Goal: Task Accomplishment & Management: Manage account settings

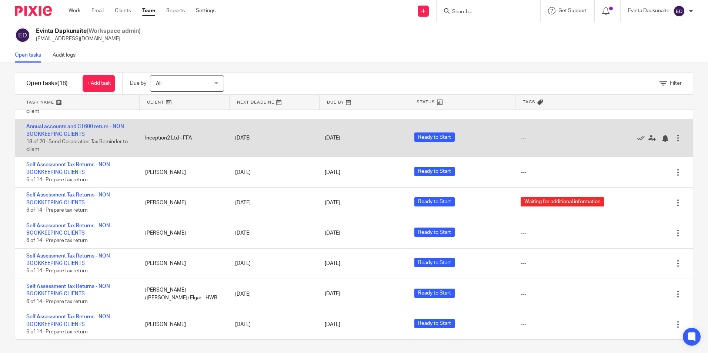
scroll to position [7, 0]
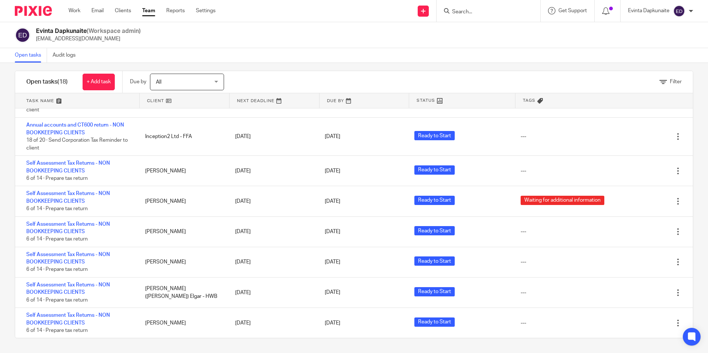
click at [5, 81] on div "Filter tasks Only show tasks matching all of these conditions 1 Client name Is …" at bounding box center [354, 208] width 708 height 290
click at [519, 17] on div at bounding box center [489, 11] width 104 height 22
click at [500, 13] on input "Search" at bounding box center [484, 12] width 67 height 7
click at [484, 12] on input "Search" at bounding box center [484, 12] width 67 height 7
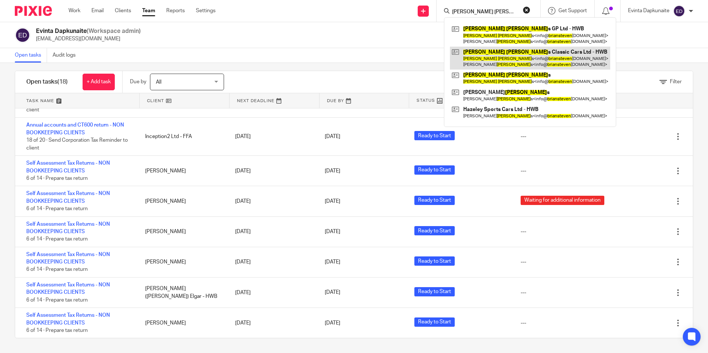
type input "brian steven"
click at [512, 51] on link at bounding box center [530, 58] width 160 height 23
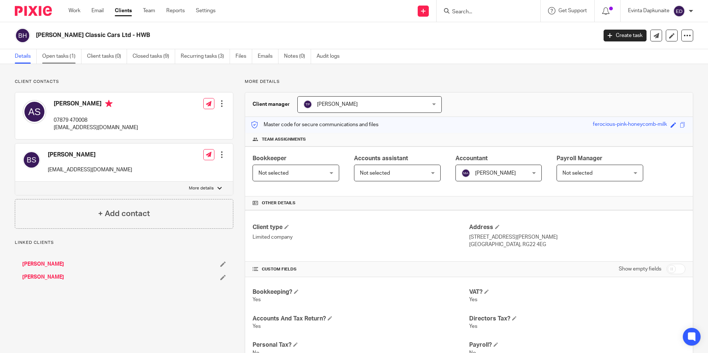
click at [62, 58] on link "Open tasks (1)" at bounding box center [61, 56] width 39 height 14
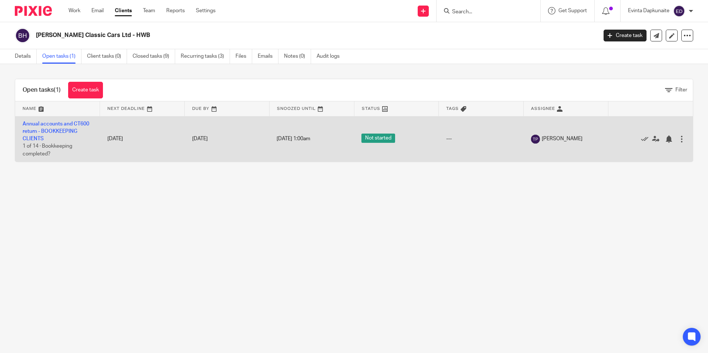
drag, startPoint x: 68, startPoint y: 192, endPoint x: 510, endPoint y: 151, distance: 443.7
click at [510, 151] on main "[PERSON_NAME] Classic Cars Ltd - HWB Create task Update from Companies House Ex…" at bounding box center [354, 176] width 708 height 353
drag, startPoint x: 523, startPoint y: 142, endPoint x: 550, endPoint y: 140, distance: 26.8
click at [550, 140] on td "[PERSON_NAME]" at bounding box center [566, 139] width 85 height 46
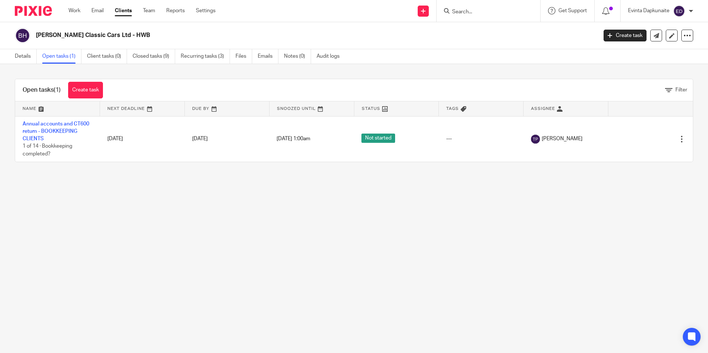
click at [439, 167] on div "Open tasks (1) Create task Filter Name Next Deadline Due By Snoozed Until Statu…" at bounding box center [354, 120] width 708 height 113
click at [388, 180] on main "Brian Stevens Classic Cars Ltd - HWB Create task Update from Companies House Ex…" at bounding box center [354, 176] width 708 height 353
click at [74, 9] on link "Work" at bounding box center [75, 10] width 12 height 7
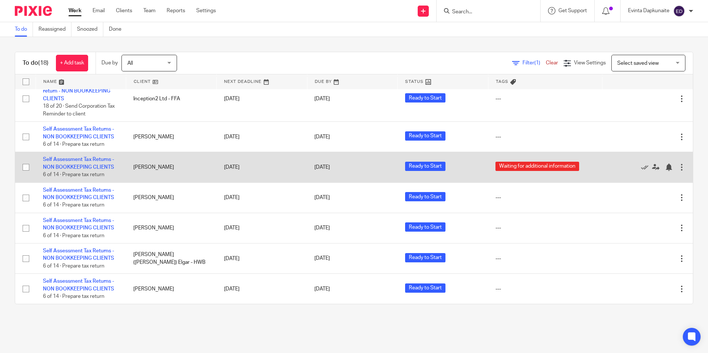
scroll to position [402, 0]
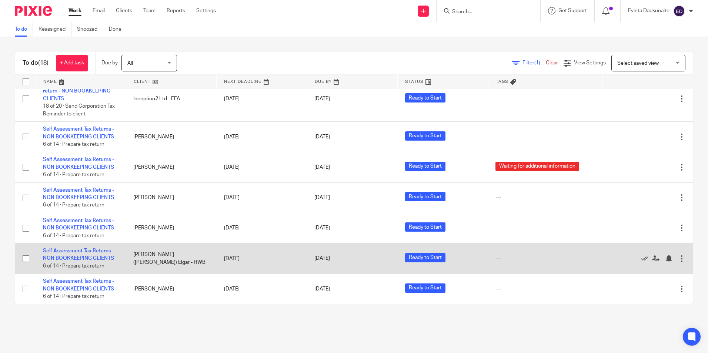
drag, startPoint x: 130, startPoint y: 255, endPoint x: 199, endPoint y: 260, distance: 69.0
click at [200, 250] on td "[PERSON_NAME] ([PERSON_NAME]) Elgar - HWB" at bounding box center [171, 259] width 90 height 30
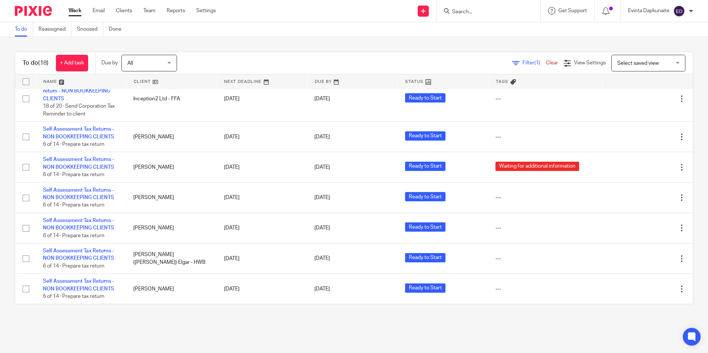
click at [140, 319] on div "To do (18) + Add task Due by All All Today Tomorrow This week Next week This mo…" at bounding box center [354, 178] width 708 height 282
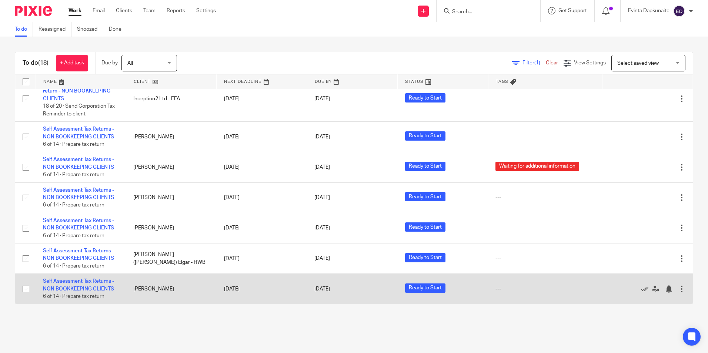
drag, startPoint x: 130, startPoint y: 284, endPoint x: 146, endPoint y: 287, distance: 15.8
click at [144, 287] on td "Debbie Collins" at bounding box center [171, 289] width 90 height 30
click at [156, 293] on td "Debbie Collins" at bounding box center [171, 289] width 90 height 30
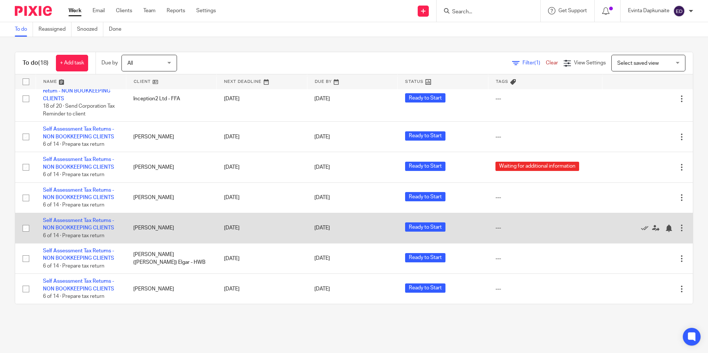
drag, startPoint x: 127, startPoint y: 228, endPoint x: 171, endPoint y: 241, distance: 46.3
click at [169, 241] on td "Richard Filby" at bounding box center [171, 228] width 90 height 30
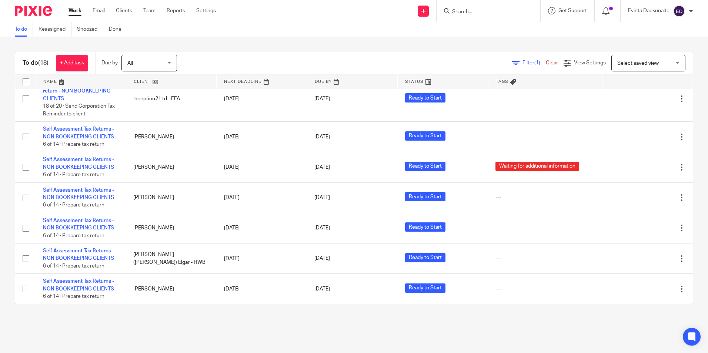
click at [93, 329] on main "To do Reassigned Snoozed Done To do (18) + Add task Due by All All Today Tomorr…" at bounding box center [354, 176] width 708 height 353
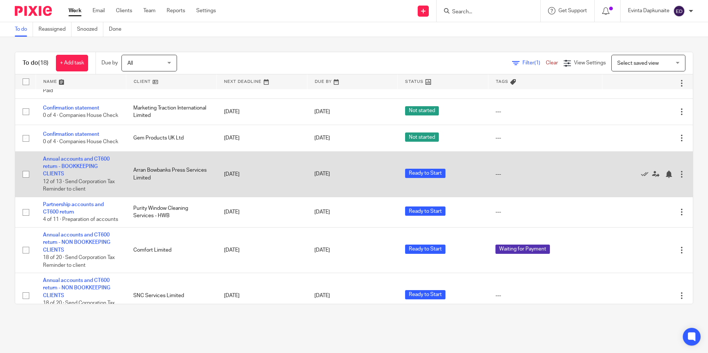
scroll to position [143, 0]
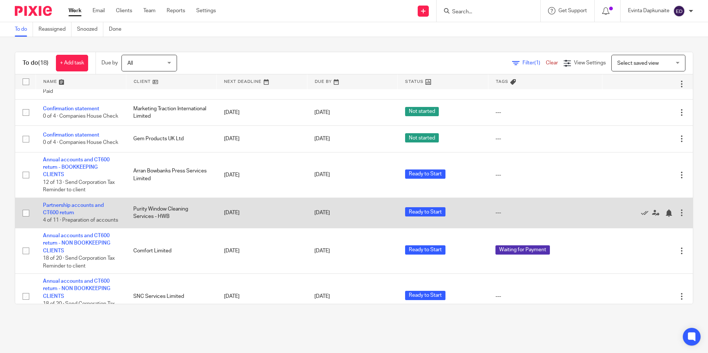
drag, startPoint x: 141, startPoint y: 221, endPoint x: 244, endPoint y: 241, distance: 104.9
click at [244, 228] on tr "Partnership accounts and CT600 return 4 of 11 · Preparation of accounts Purity …" at bounding box center [354, 213] width 678 height 30
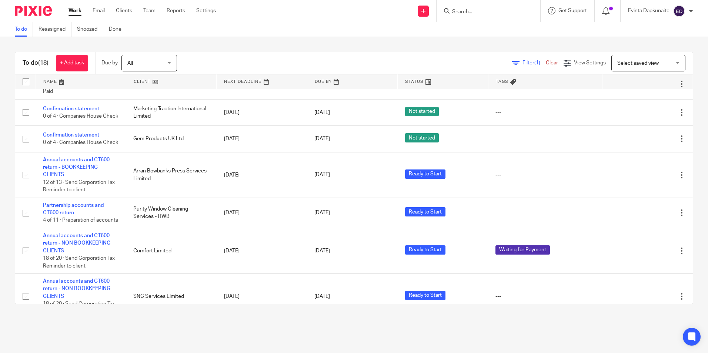
click at [62, 349] on main "To do Reassigned Snoozed Done To do (18) + Add task Due by All All Today Tomorr…" at bounding box center [354, 176] width 708 height 353
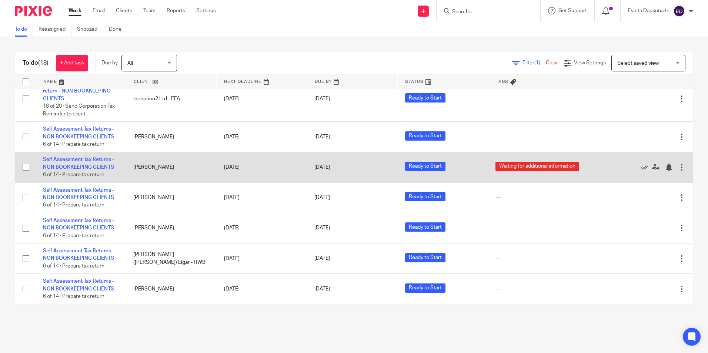
scroll to position [402, 0]
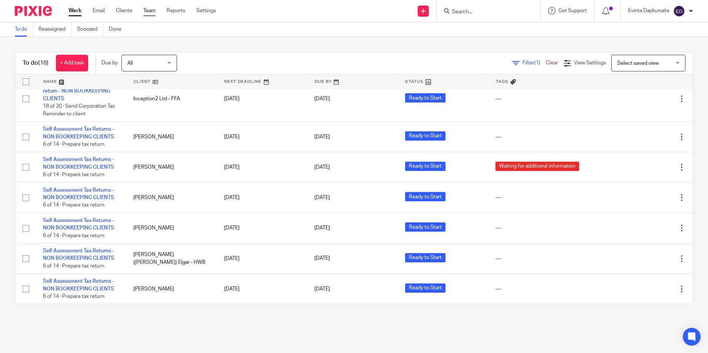
click at [143, 11] on link "Team" at bounding box center [149, 10] width 12 height 7
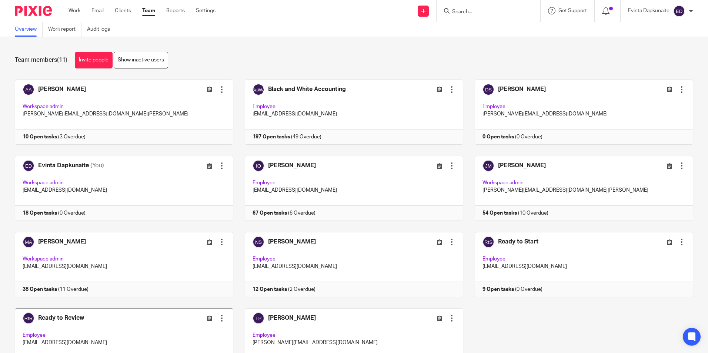
scroll to position [46, 0]
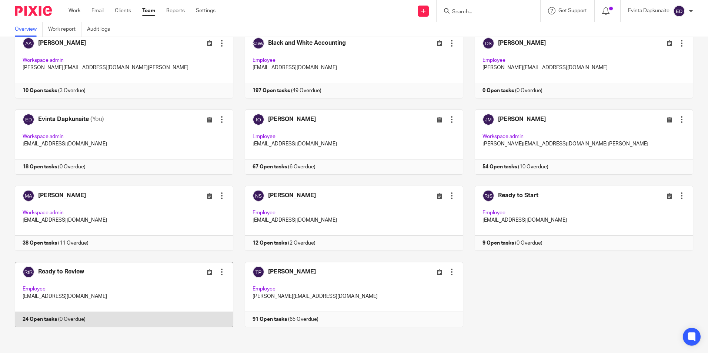
click at [127, 311] on link at bounding box center [118, 294] width 230 height 65
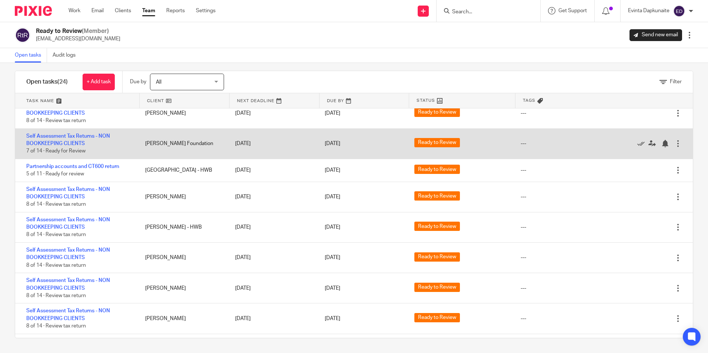
scroll to position [234, 0]
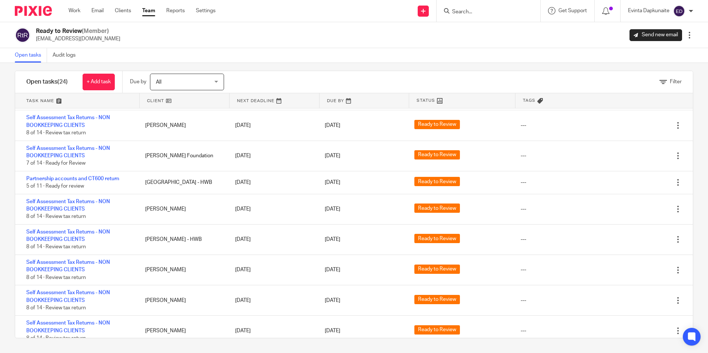
drag, startPoint x: 79, startPoint y: 11, endPoint x: 79, endPoint y: 21, distance: 10.0
click at [79, 11] on link "Work" at bounding box center [75, 10] width 12 height 7
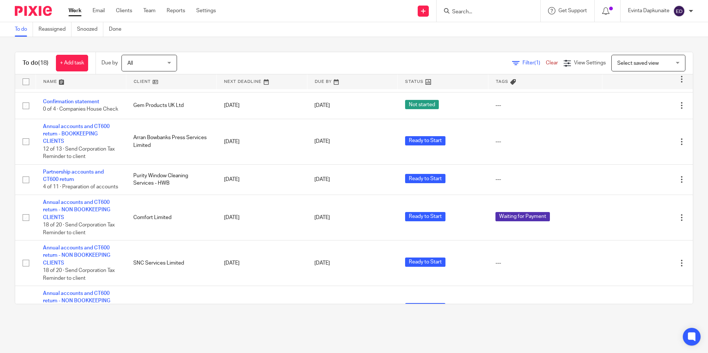
scroll to position [185, 0]
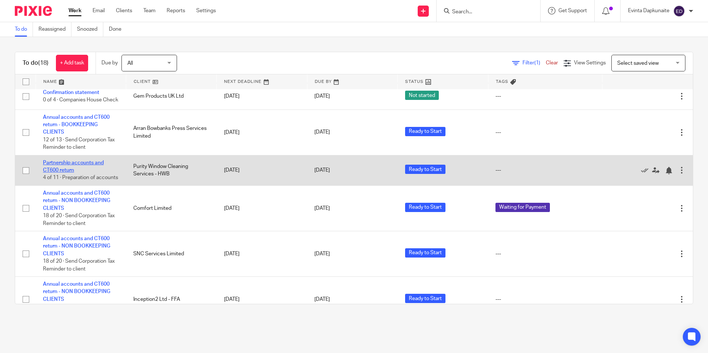
click at [65, 171] on link "Partnership accounts and CT600 return" at bounding box center [73, 166] width 61 height 13
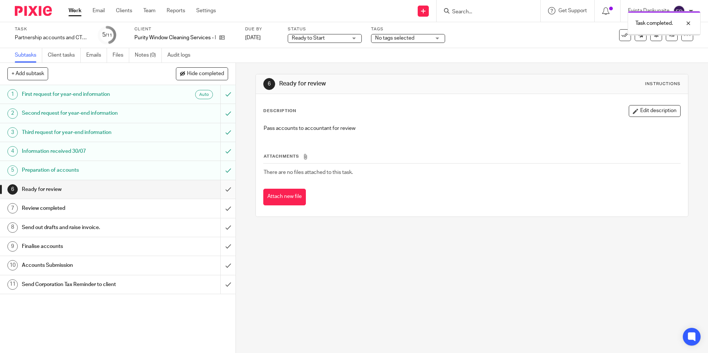
click at [222, 187] on input "submit" at bounding box center [118, 189] width 236 height 19
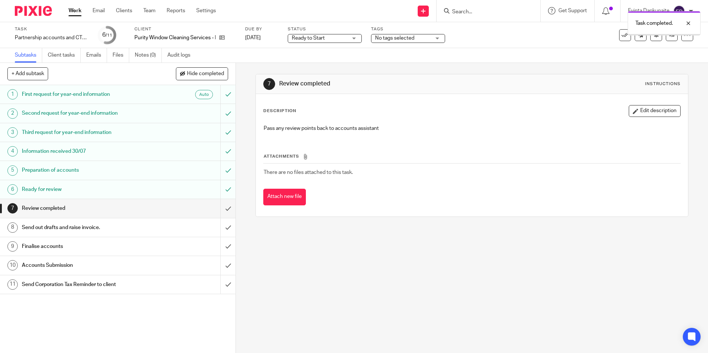
click at [327, 34] on div "Ready to Start Ready to Start" at bounding box center [325, 38] width 74 height 9
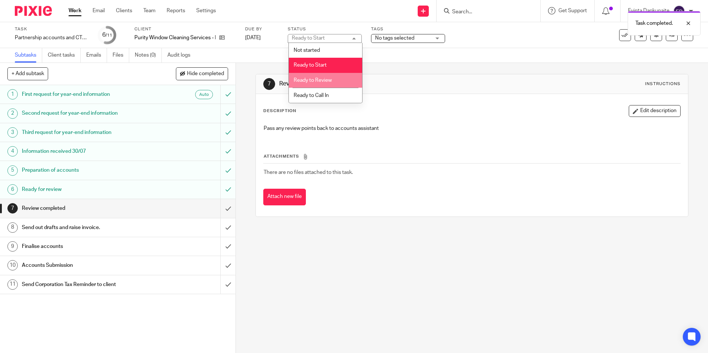
click at [326, 84] on li "Ready to Review" at bounding box center [325, 80] width 73 height 15
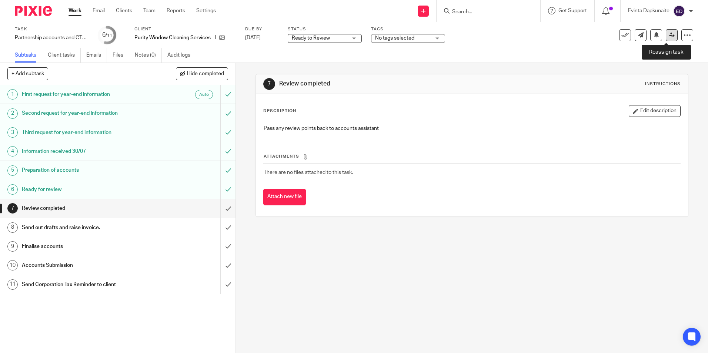
click at [669, 34] on link at bounding box center [672, 35] width 12 height 12
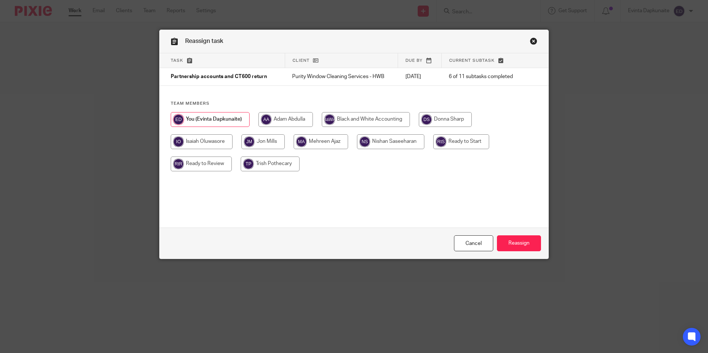
click at [212, 167] on input "radio" at bounding box center [201, 164] width 61 height 15
radio input "true"
click at [515, 239] on input "Reassign" at bounding box center [519, 244] width 44 height 16
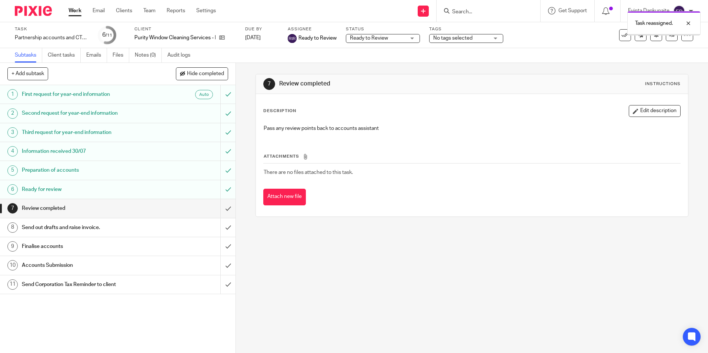
click at [77, 13] on link "Work" at bounding box center [75, 10] width 13 height 7
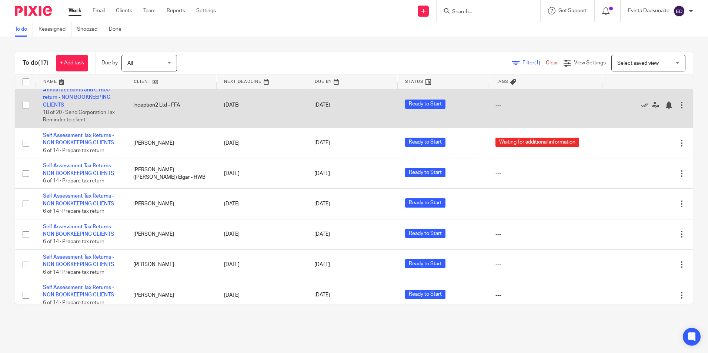
scroll to position [364, 0]
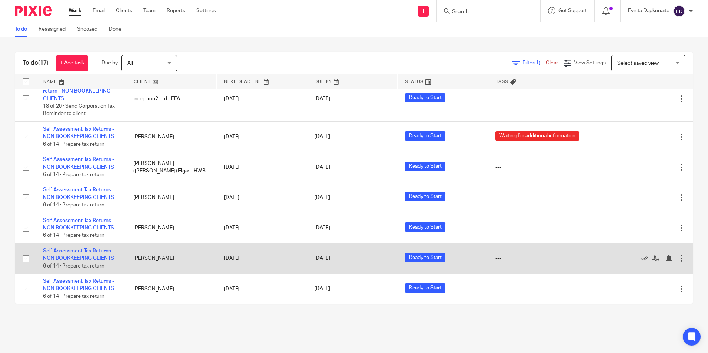
click at [68, 250] on link "Self Assessment Tax Returns - NON BOOKKEEPING CLIENTS" at bounding box center [78, 254] width 71 height 13
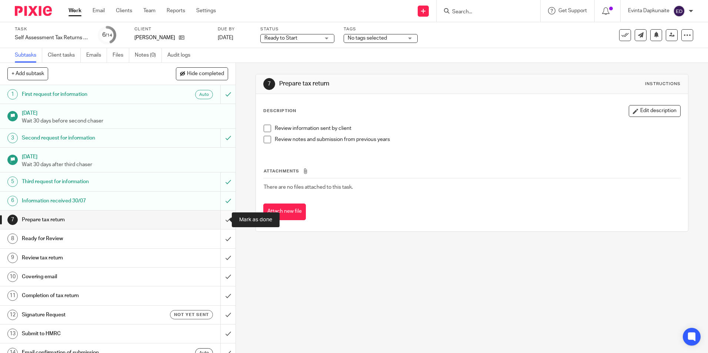
click at [220, 217] on input "submit" at bounding box center [118, 220] width 236 height 19
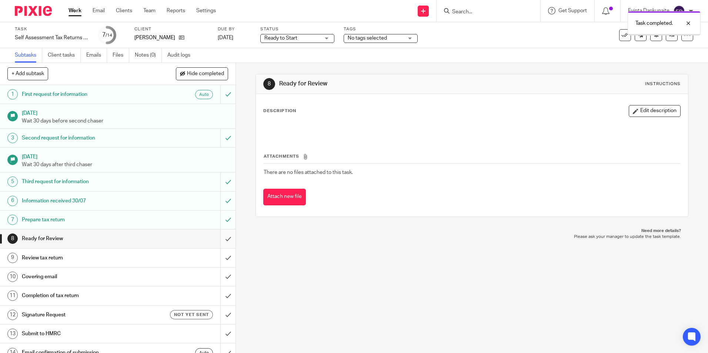
click at [223, 240] on input "submit" at bounding box center [118, 239] width 236 height 19
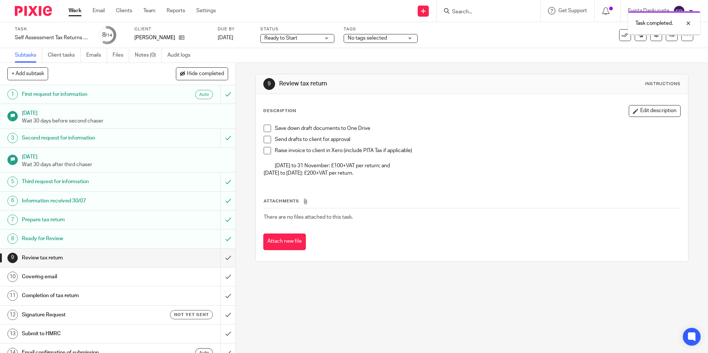
click at [297, 41] on span "Ready to Start" at bounding box center [292, 38] width 56 height 8
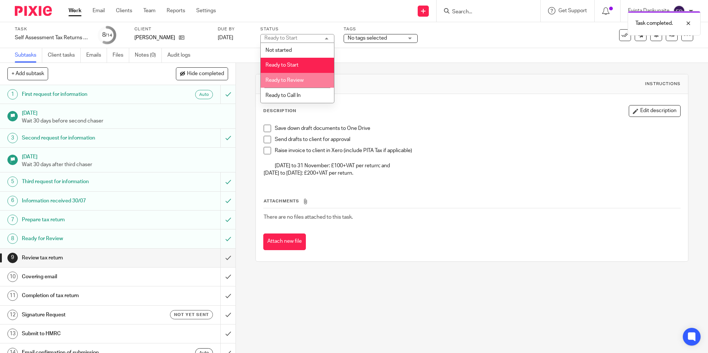
click at [297, 86] on li "Ready to Review" at bounding box center [297, 80] width 73 height 15
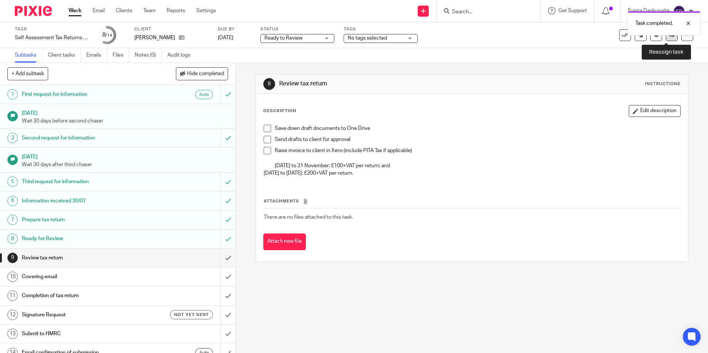
click at [669, 37] on icon at bounding box center [672, 35] width 6 height 6
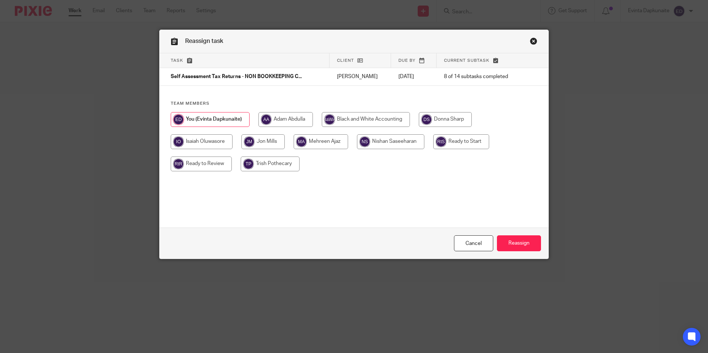
click at [222, 164] on input "radio" at bounding box center [201, 164] width 61 height 15
radio input "true"
drag, startPoint x: 521, startPoint y: 240, endPoint x: 398, endPoint y: 194, distance: 131.0
click at [521, 240] on input "Reassign" at bounding box center [519, 244] width 44 height 16
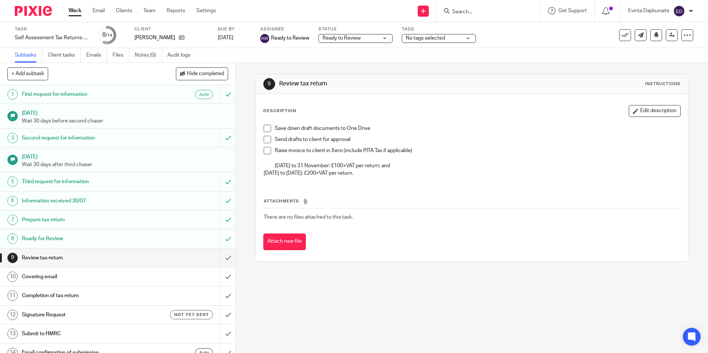
click at [77, 11] on link "Work" at bounding box center [75, 10] width 13 height 7
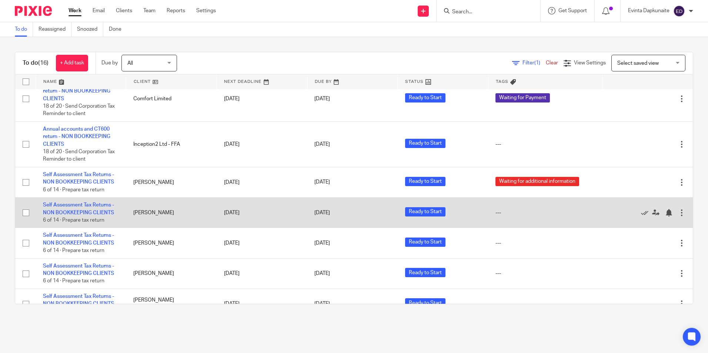
scroll to position [333, 0]
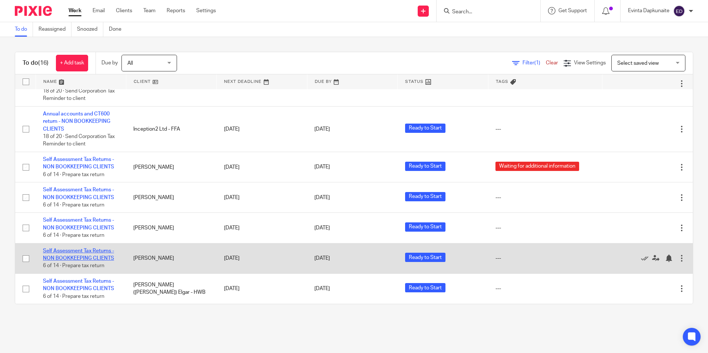
click at [61, 248] on link "Self Assessment Tax Returns - NON BOOKKEEPING CLIENTS" at bounding box center [78, 254] width 71 height 13
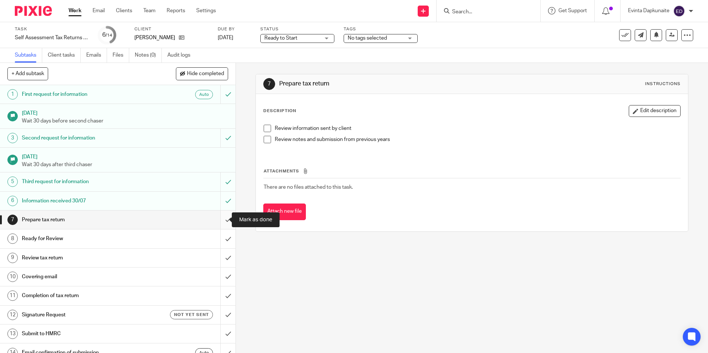
click at [219, 218] on input "submit" at bounding box center [118, 220] width 236 height 19
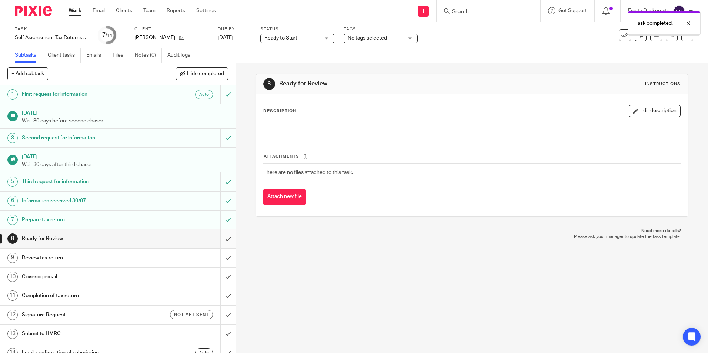
click at [219, 239] on input "submit" at bounding box center [118, 239] width 236 height 19
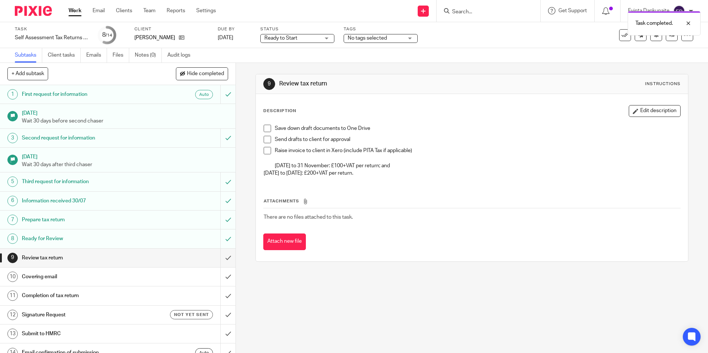
click at [296, 39] on span "Ready to Start" at bounding box center [280, 38] width 33 height 5
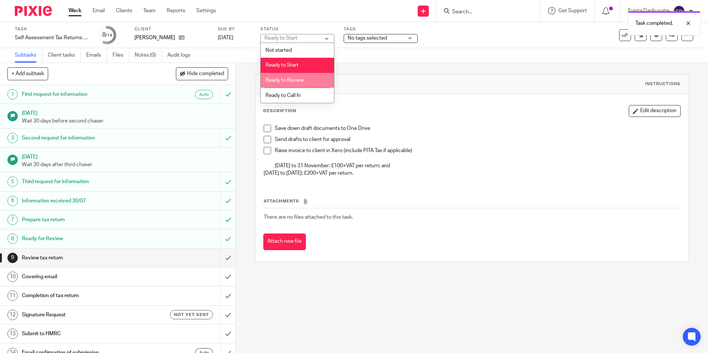
click at [293, 83] on span "Ready to Review" at bounding box center [285, 80] width 38 height 5
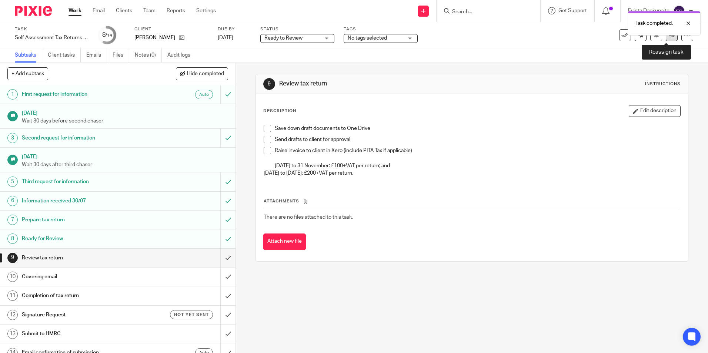
click at [666, 40] on link at bounding box center [672, 35] width 12 height 12
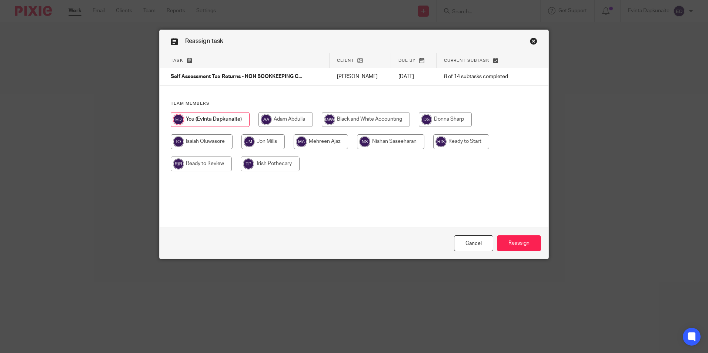
click at [203, 165] on input "radio" at bounding box center [201, 164] width 61 height 15
radio input "true"
click at [516, 241] on input "Reassign" at bounding box center [519, 244] width 44 height 16
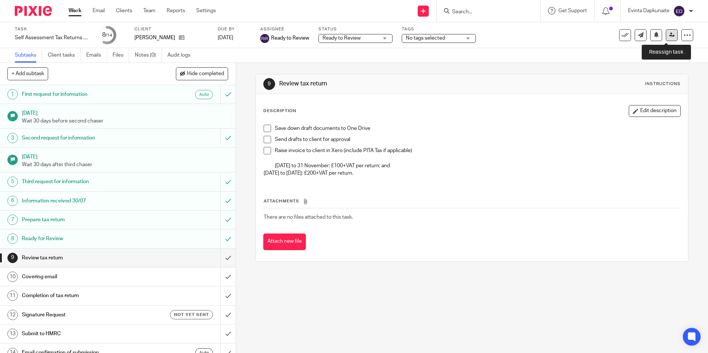
click at [669, 36] on icon at bounding box center [672, 35] width 6 height 6
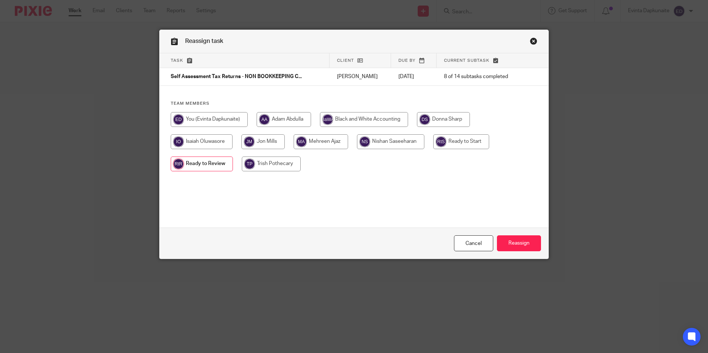
click at [533, 40] on link "Close this dialog window" at bounding box center [533, 42] width 7 height 10
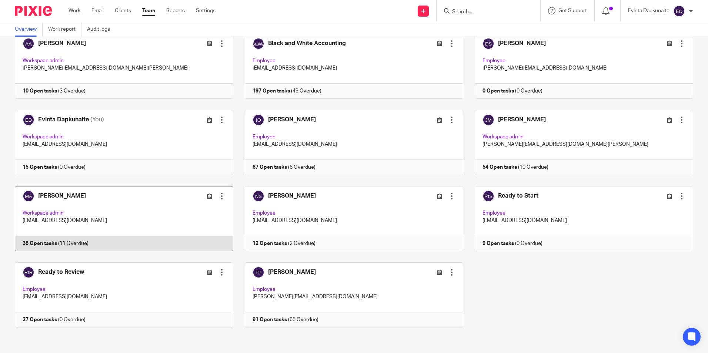
scroll to position [46, 0]
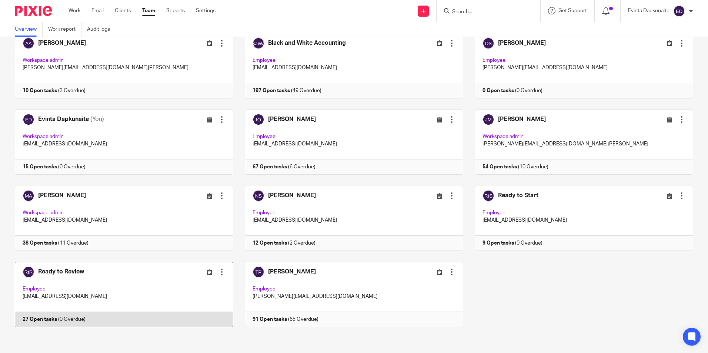
click at [109, 291] on link at bounding box center [118, 294] width 230 height 65
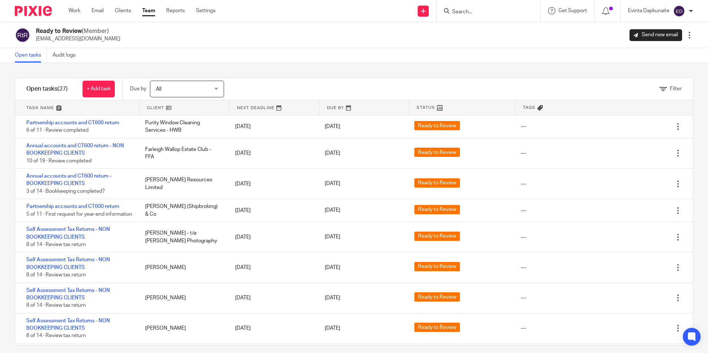
click at [153, 10] on link "Team" at bounding box center [148, 10] width 13 height 7
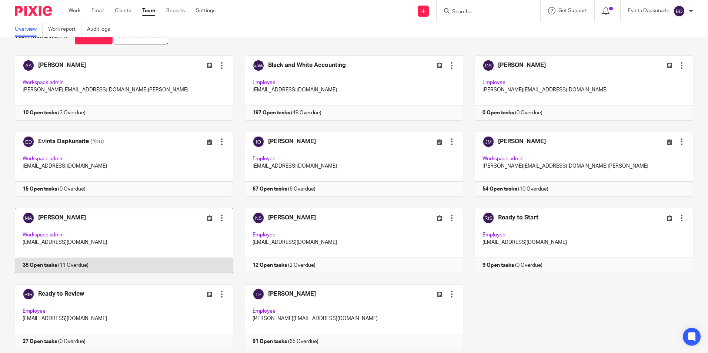
scroll to position [46, 0]
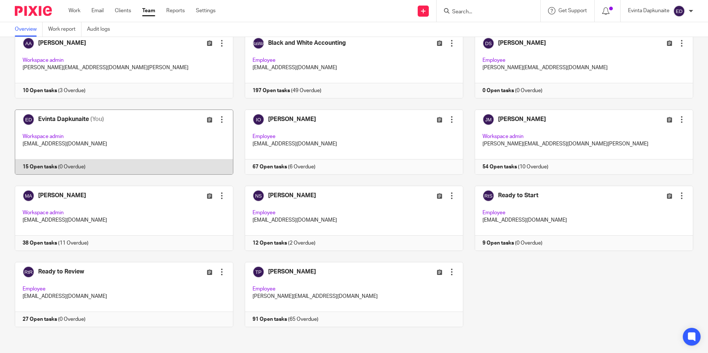
click at [131, 144] on link at bounding box center [118, 142] width 230 height 65
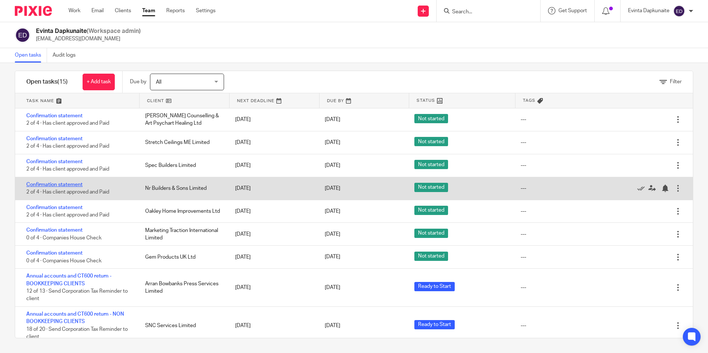
click at [63, 183] on link "Confirmation statement" at bounding box center [54, 184] width 56 height 5
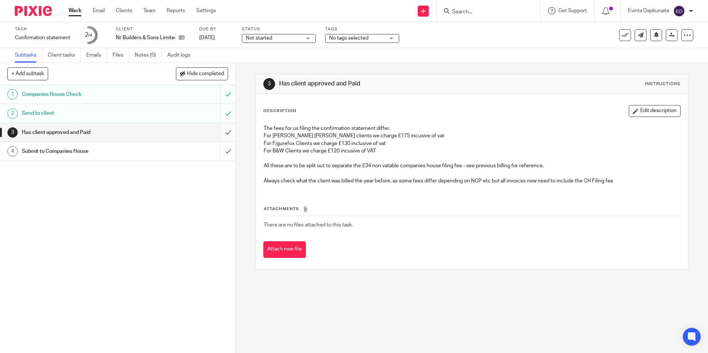
click at [217, 132] on input "submit" at bounding box center [118, 132] width 236 height 19
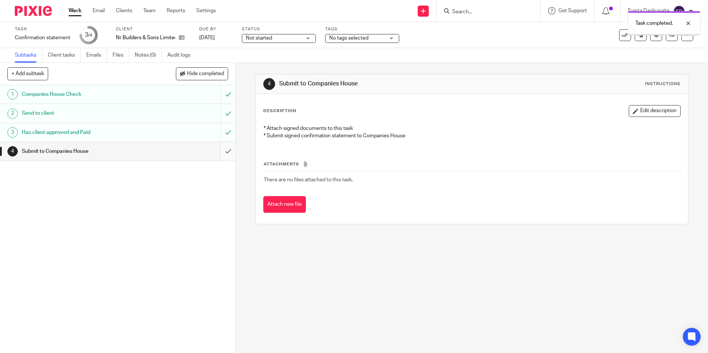
click at [217, 151] on input "submit" at bounding box center [118, 151] width 236 height 19
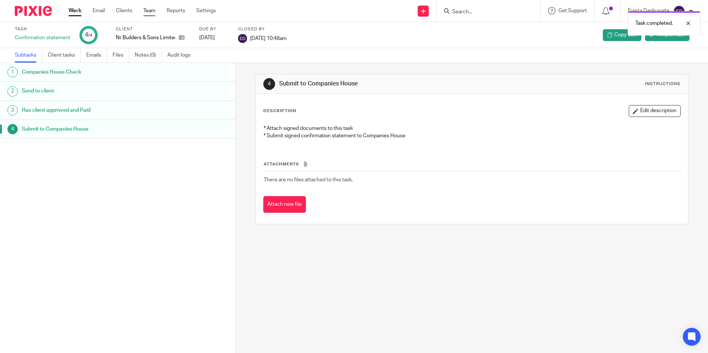
click at [146, 10] on link "Team" at bounding box center [149, 10] width 12 height 7
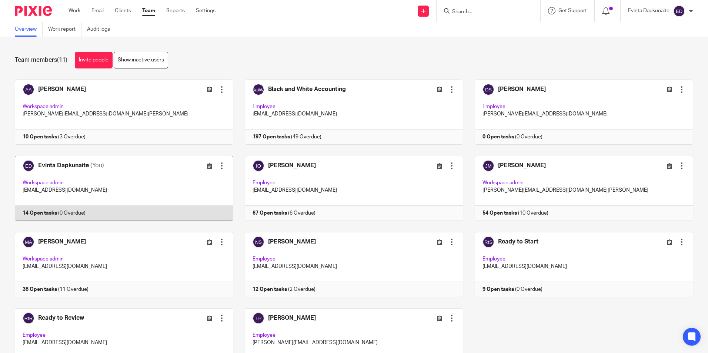
click at [64, 178] on link at bounding box center [118, 188] width 230 height 65
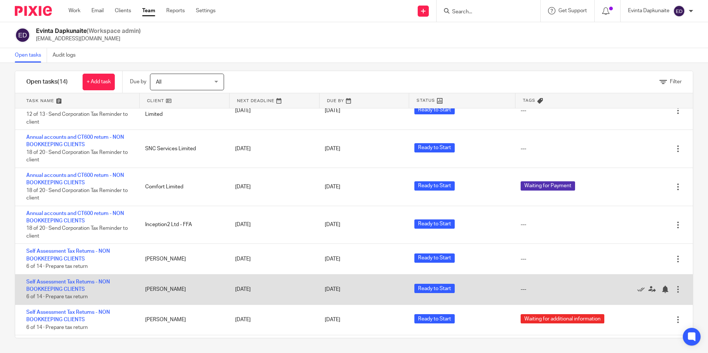
scroll to position [181, 0]
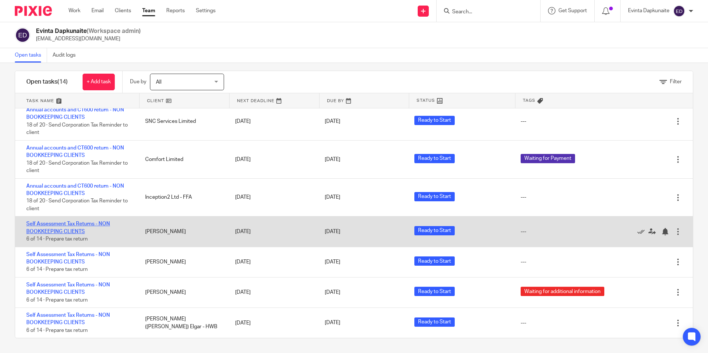
click at [70, 225] on link "Self Assessment Tax Returns - NON BOOKKEEPING CLIENTS" at bounding box center [68, 227] width 84 height 13
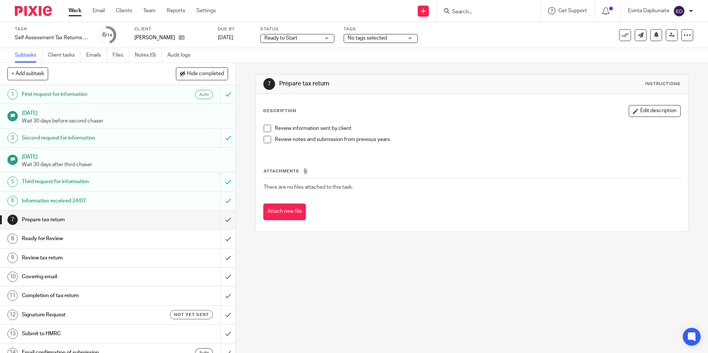
click at [175, 40] on div "Richard Filby" at bounding box center [171, 37] width 74 height 7
click at [179, 40] on icon at bounding box center [182, 38] width 6 height 6
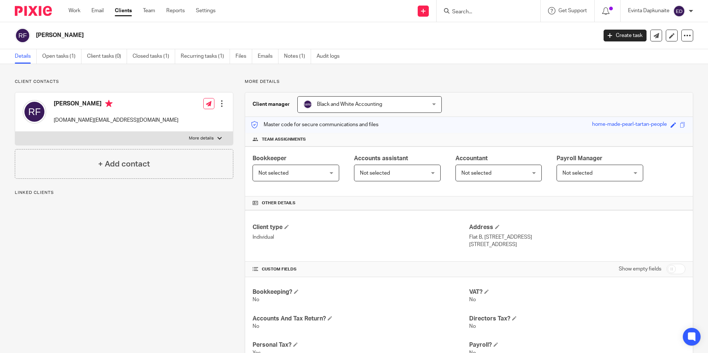
click at [183, 133] on label "More details" at bounding box center [124, 138] width 218 height 13
click at [15, 132] on input "More details" at bounding box center [15, 131] width 0 height 0
checkbox input "true"
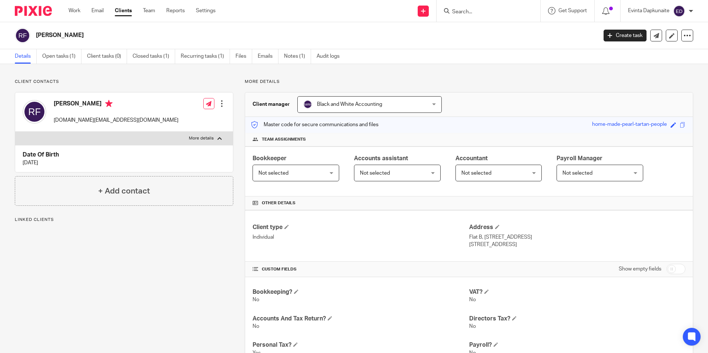
drag, startPoint x: 19, startPoint y: 162, endPoint x: 76, endPoint y: 161, distance: 57.4
click at [76, 161] on div "Date Of Birth [DATE]" at bounding box center [124, 158] width 218 height 27
drag, startPoint x: 76, startPoint y: 161, endPoint x: 118, endPoint y: 161, distance: 42.6
click at [118, 161] on p "[DATE]" at bounding box center [124, 162] width 203 height 7
click at [156, 146] on div "Date Of Birth [DATE]" at bounding box center [124, 158] width 218 height 27
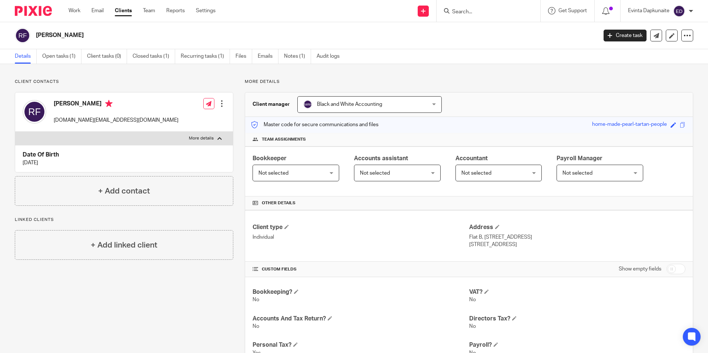
click at [472, 14] on input "Search" at bounding box center [484, 12] width 67 height 7
drag, startPoint x: 496, startPoint y: 10, endPoint x: 437, endPoint y: 21, distance: 60.2
click at [437, 21] on div "[PERSON_NAME] di [PERSON_NAME] ligent T/as Floribunda [PERSON_NAME] < [PERSON_N…" at bounding box center [489, 11] width 104 height 22
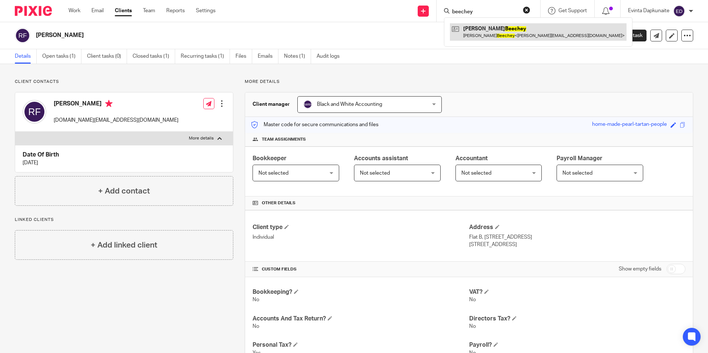
type input "beechey"
click at [472, 26] on link at bounding box center [538, 31] width 177 height 17
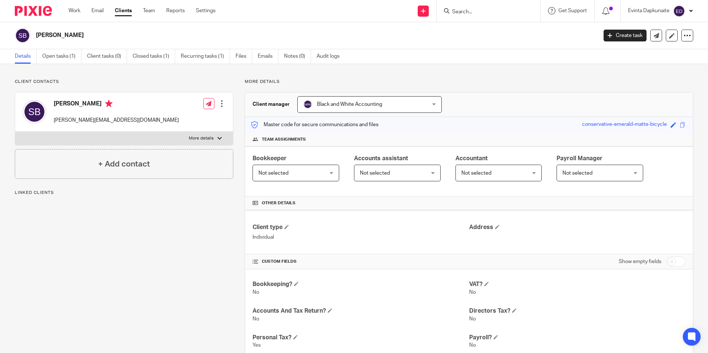
click at [207, 128] on div "[PERSON_NAME] [PERSON_NAME][EMAIL_ADDRESS][DOMAIN_NAME] Edit contact Create cli…" at bounding box center [124, 112] width 218 height 39
click at [201, 138] on p "More details" at bounding box center [201, 139] width 25 height 6
click at [15, 132] on input "More details" at bounding box center [15, 131] width 0 height 0
checkbox input "true"
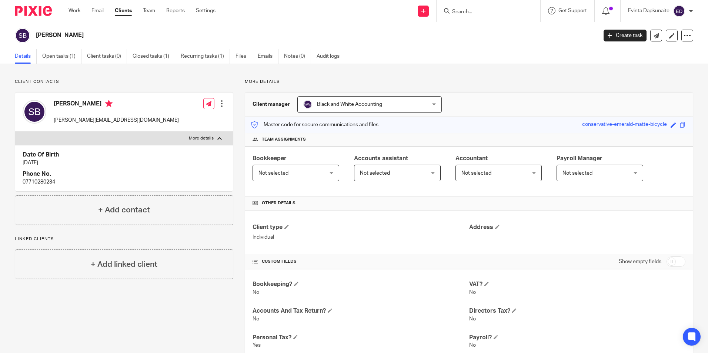
click at [478, 16] on form at bounding box center [490, 10] width 79 height 9
click at [468, 11] on input "Search" at bounding box center [484, 12] width 67 height 7
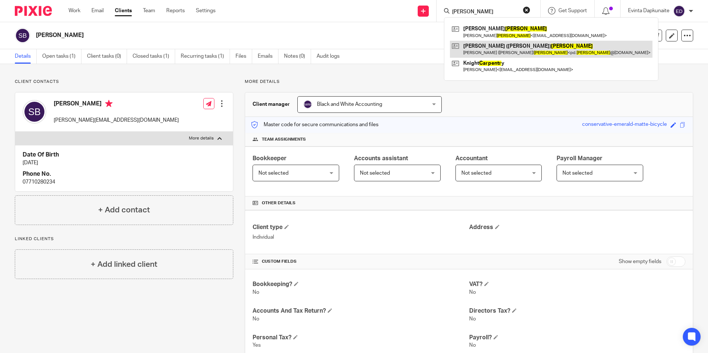
type input "[PERSON_NAME]"
click at [467, 47] on link at bounding box center [551, 49] width 203 height 17
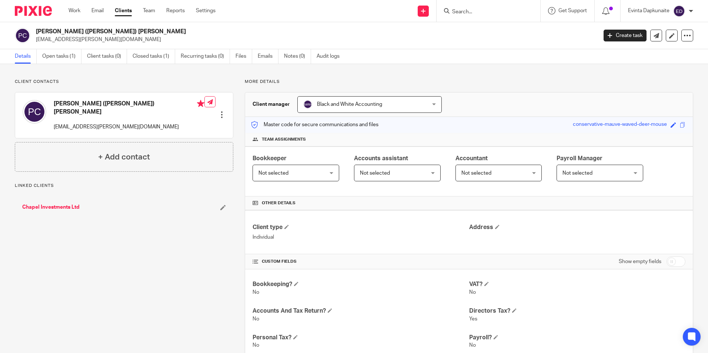
click at [70, 204] on link "Chapel Investments Ltd" at bounding box center [50, 207] width 57 height 7
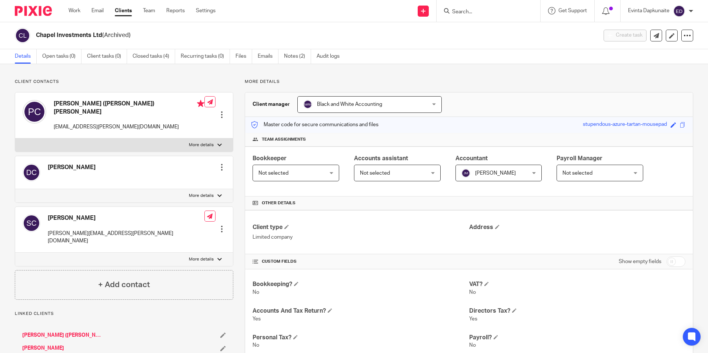
click at [478, 9] on input "Search" at bounding box center [484, 12] width 67 height 7
type input "own"
drag, startPoint x: 494, startPoint y: 13, endPoint x: 390, endPoint y: 35, distance: 106.0
click at [390, 35] on body "Work Email Clients Team Reports Settings Work Email Clients Team Reports Settin…" at bounding box center [354, 176] width 708 height 353
click at [464, 12] on input "Search" at bounding box center [484, 12] width 67 height 7
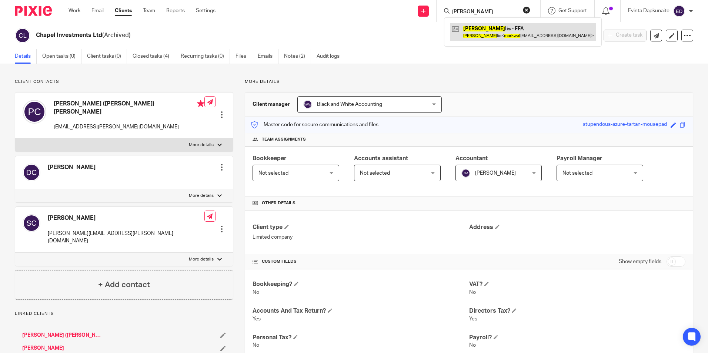
type input "mark wal"
click at [473, 29] on link at bounding box center [523, 31] width 146 height 17
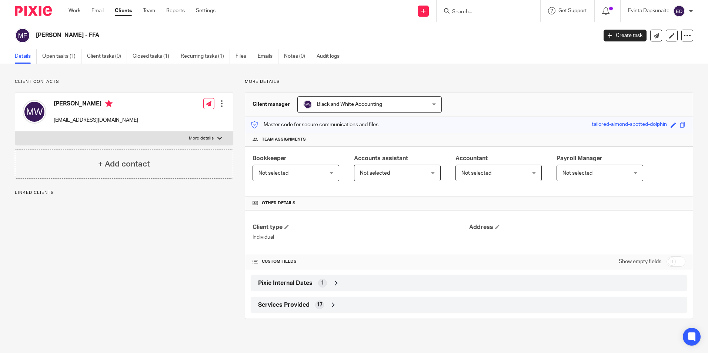
click at [61, 65] on div "Client contacts [PERSON_NAME] [EMAIL_ADDRESS][DOMAIN_NAME] Edit contact Create …" at bounding box center [354, 199] width 708 height 270
click at [68, 59] on link "Open tasks (1)" at bounding box center [61, 56] width 39 height 14
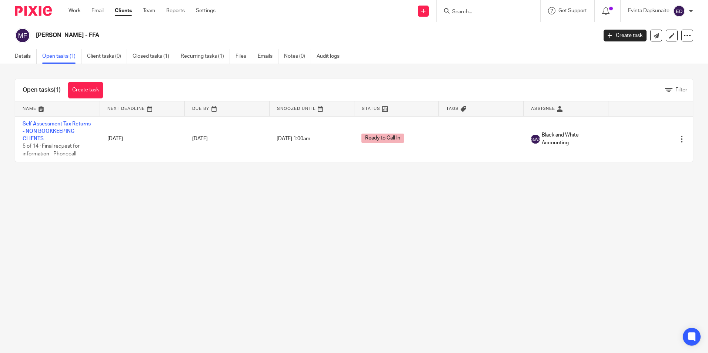
click at [452, 14] on input "Search" at bounding box center [484, 12] width 67 height 7
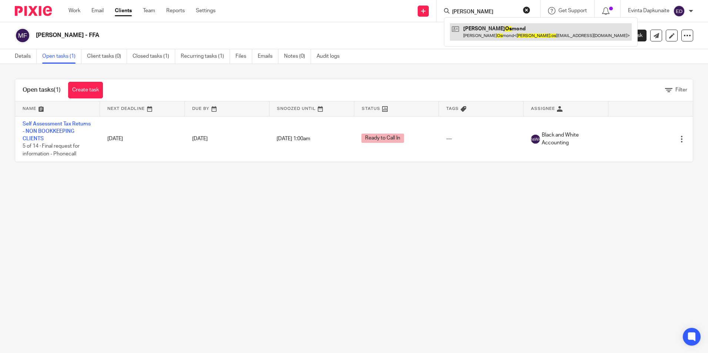
type input "[PERSON_NAME]"
click at [474, 26] on link at bounding box center [541, 31] width 182 height 17
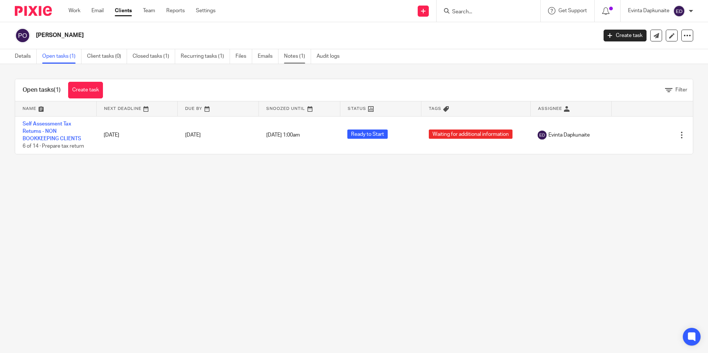
click at [286, 59] on link "Notes (1)" at bounding box center [297, 56] width 27 height 14
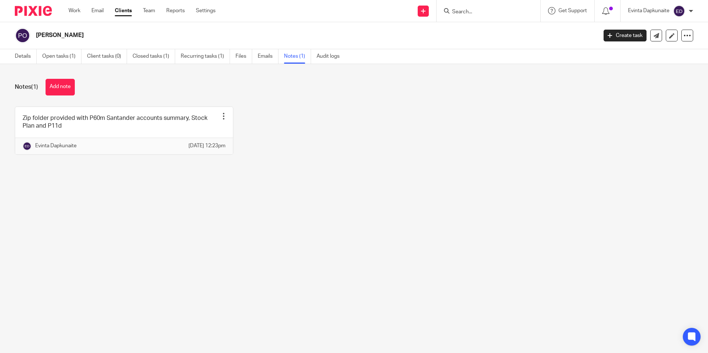
click at [403, 130] on div "Zip folder provided with P60m Santander accounts summary, Stock Plan and P11d P…" at bounding box center [348, 136] width 690 height 59
click at [151, 11] on link "Team" at bounding box center [149, 10] width 12 height 7
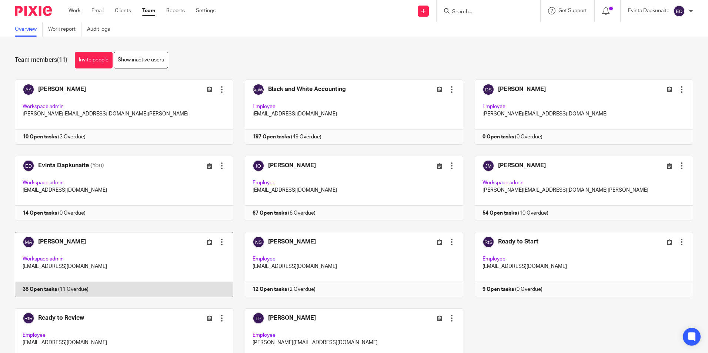
scroll to position [46, 0]
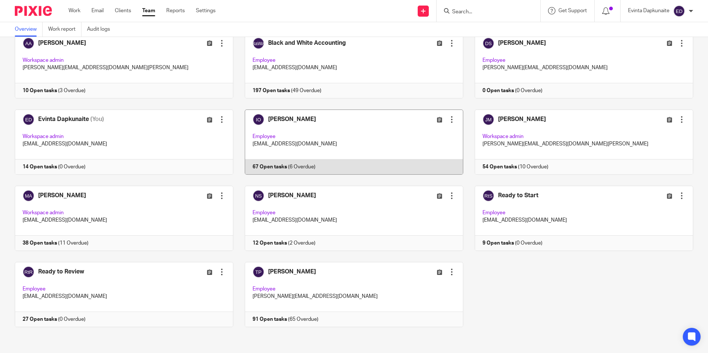
click at [319, 132] on link at bounding box center [348, 142] width 230 height 65
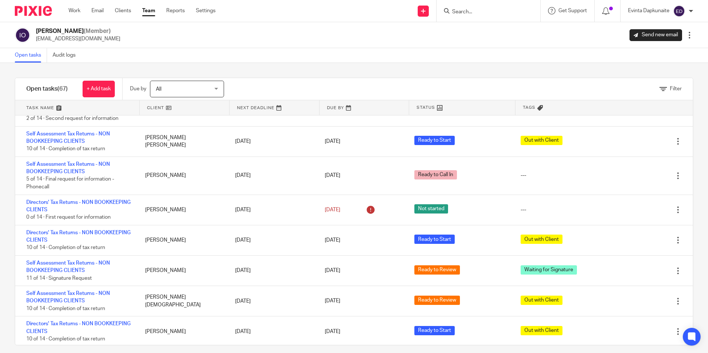
scroll to position [1185, 0]
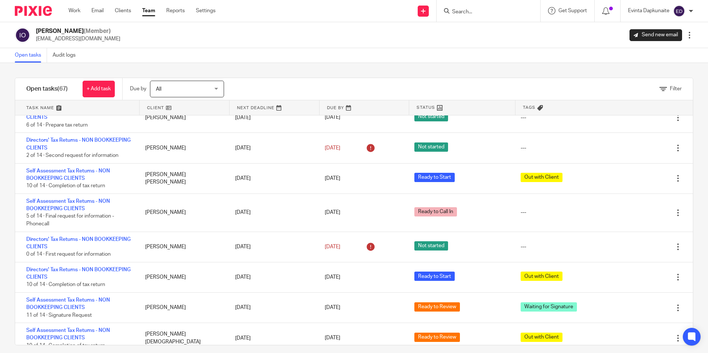
click at [509, 10] on input "Search" at bounding box center [484, 12] width 67 height 7
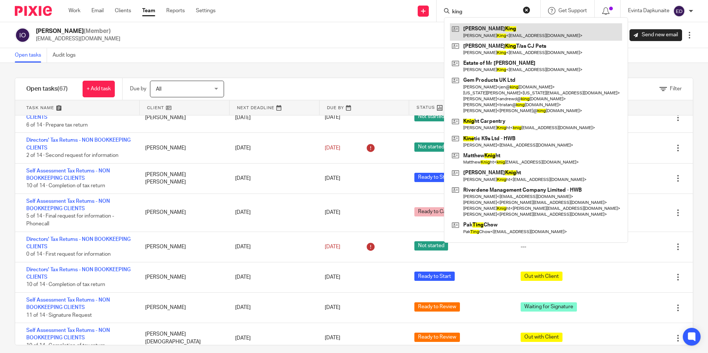
type input "king"
click at [480, 30] on link at bounding box center [536, 31] width 172 height 17
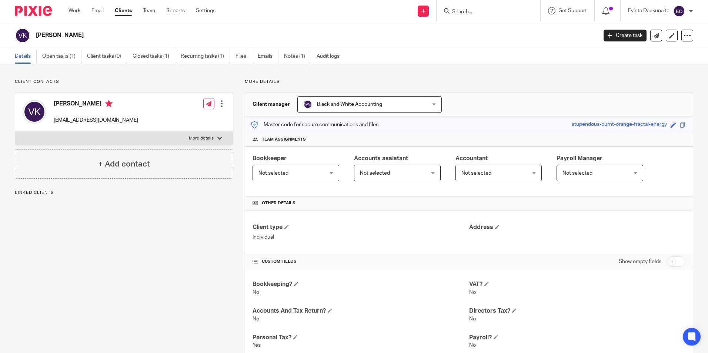
drag, startPoint x: 80, startPoint y: 65, endPoint x: 67, endPoint y: 62, distance: 13.7
click at [80, 65] on div "Client contacts [PERSON_NAME] [EMAIL_ADDRESS][DOMAIN_NAME] Edit contact Create …" at bounding box center [354, 312] width 708 height 497
click at [56, 58] on link "Open tasks (1)" at bounding box center [61, 56] width 39 height 14
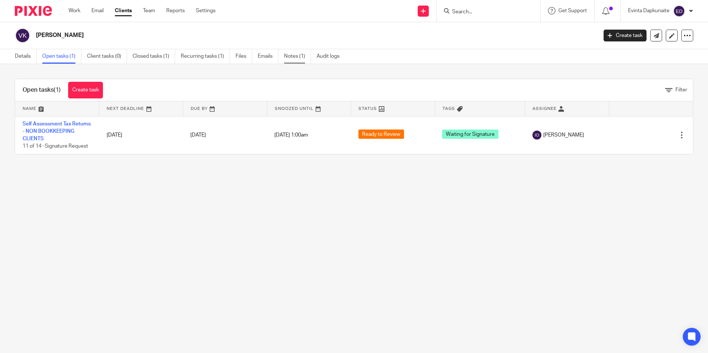
click at [299, 59] on link "Notes (1)" at bounding box center [297, 56] width 27 height 14
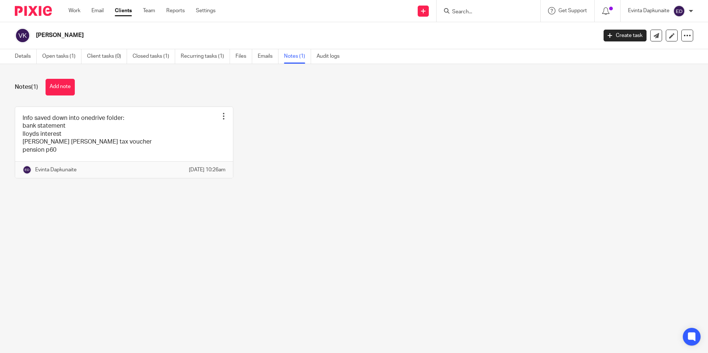
click at [496, 9] on input "Search" at bounding box center [484, 12] width 67 height 7
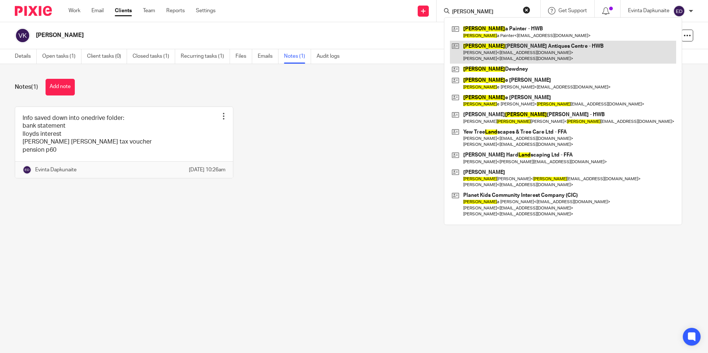
type input "lynd"
click at [487, 45] on link at bounding box center [563, 52] width 226 height 23
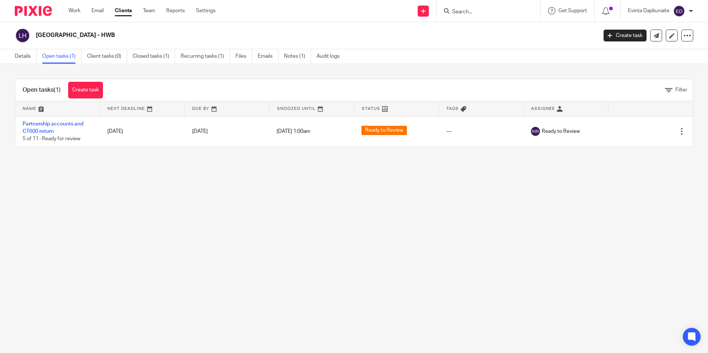
click at [459, 15] on input "Search" at bounding box center [484, 12] width 67 height 7
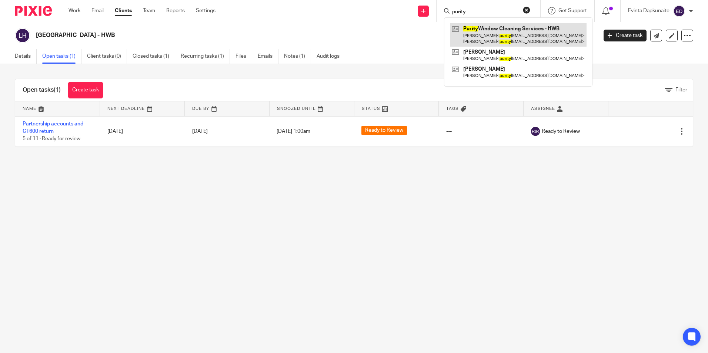
type input "purity"
click at [483, 27] on link at bounding box center [518, 34] width 137 height 23
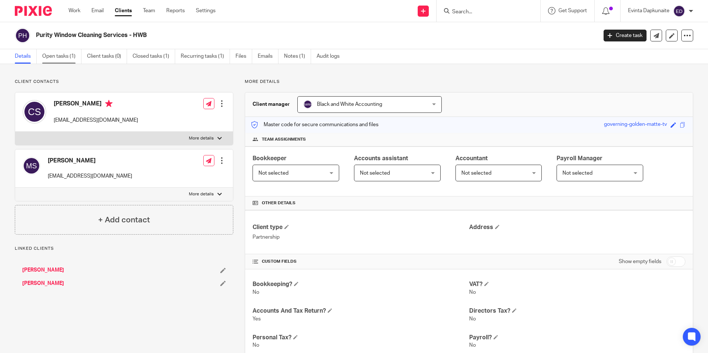
click at [54, 55] on link "Open tasks (1)" at bounding box center [61, 56] width 39 height 14
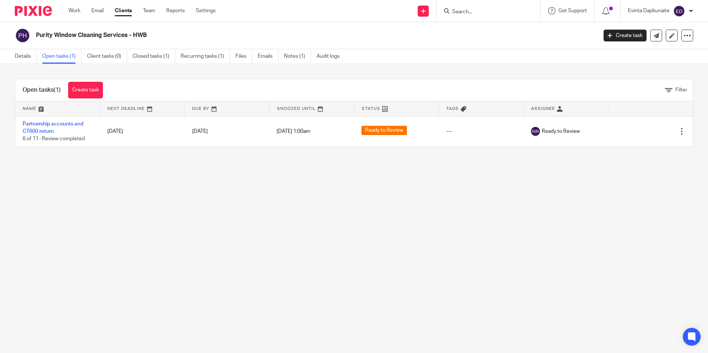
drag, startPoint x: 187, startPoint y: 133, endPoint x: 239, endPoint y: 216, distance: 97.9
click at [243, 217] on main "Purity Window Cleaning Services - HWB Create task Update from Companies House E…" at bounding box center [354, 176] width 708 height 353
click at [151, 8] on link "Team" at bounding box center [149, 10] width 12 height 7
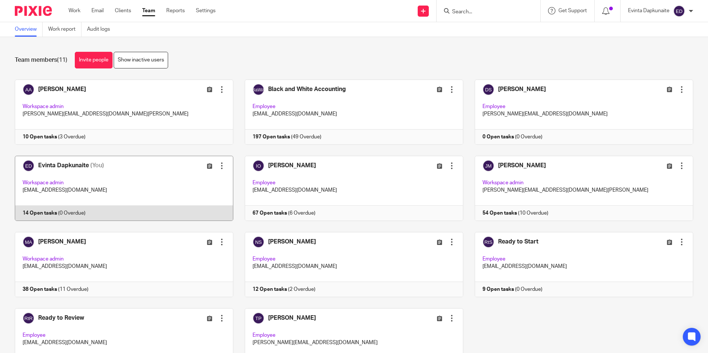
click at [132, 194] on link at bounding box center [118, 188] width 230 height 65
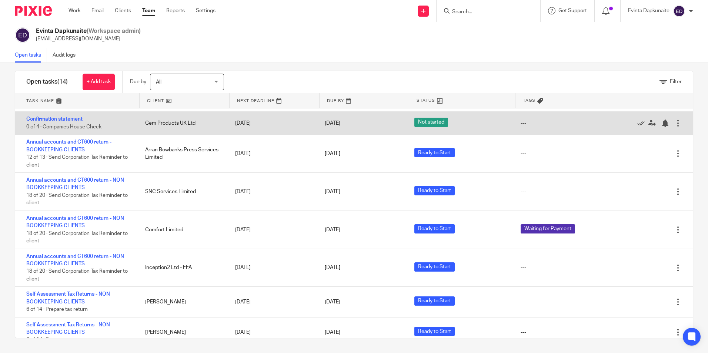
scroll to position [181, 0]
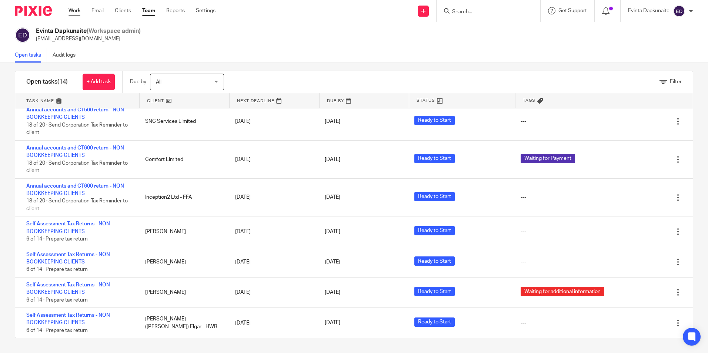
click at [78, 14] on link "Work" at bounding box center [75, 10] width 12 height 7
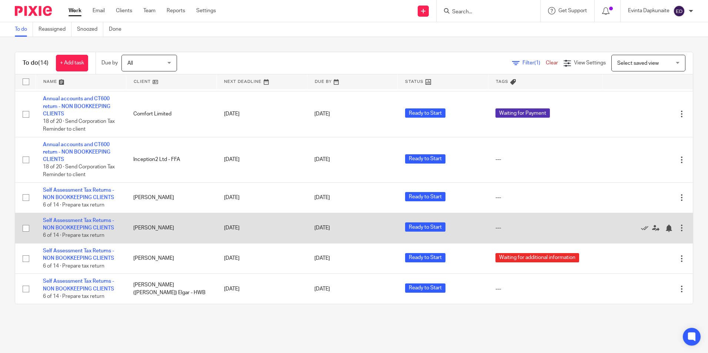
scroll to position [273, 0]
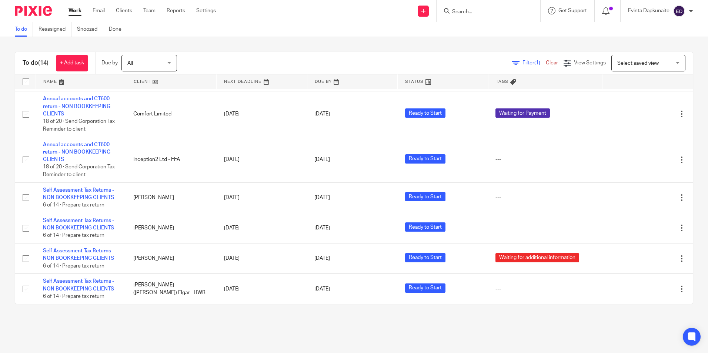
drag, startPoint x: 381, startPoint y: 37, endPoint x: 380, endPoint y: 48, distance: 10.8
click at [381, 38] on div "To do (14) + Add task Due by All All [DATE] [DATE] This week Next week This mon…" at bounding box center [354, 178] width 708 height 282
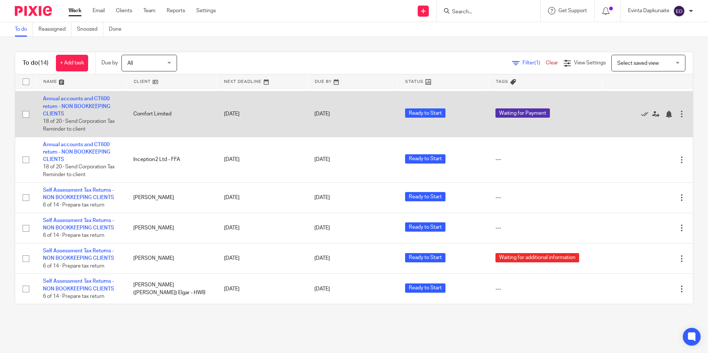
click at [64, 102] on td "Annual accounts and CT600 return - NON BOOKKEEPING CLIENTS 18 of 20 · Send Corp…" at bounding box center [81, 114] width 90 height 46
click at [71, 101] on td "Annual accounts and CT600 return - NON BOOKKEEPING CLIENTS 18 of 20 · Send Corp…" at bounding box center [81, 114] width 90 height 46
click at [73, 106] on link "Annual accounts and CT600 return - NON BOOKKEEPING CLIENTS" at bounding box center [76, 106] width 67 height 20
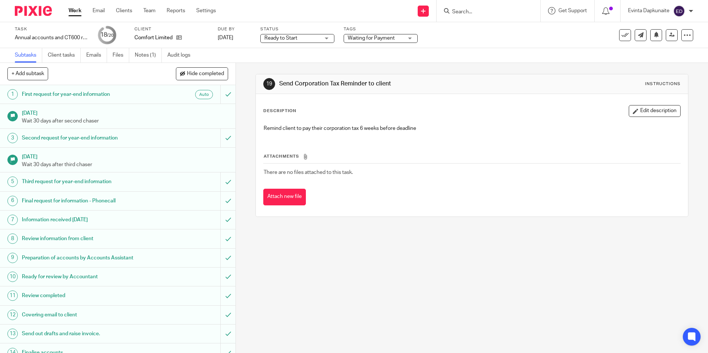
drag, startPoint x: 361, startPoint y: 40, endPoint x: 363, endPoint y: 47, distance: 7.3
click at [362, 40] on span "Waiting for Payment" at bounding box center [371, 38] width 47 height 5
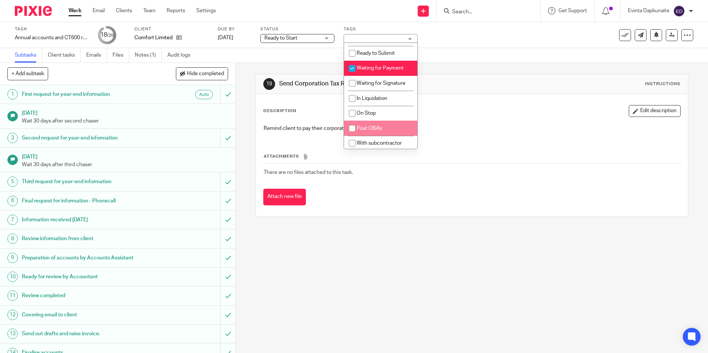
scroll to position [97, 0]
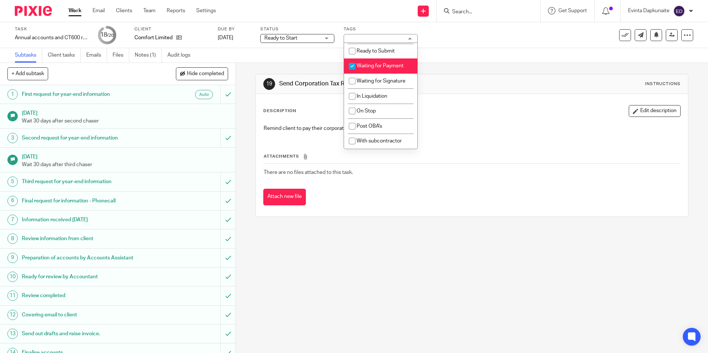
drag, startPoint x: 352, startPoint y: 66, endPoint x: 399, endPoint y: 73, distance: 47.4
click at [352, 66] on input "checkbox" at bounding box center [352, 66] width 14 height 14
checkbox input "false"
click at [497, 74] on div "19 Send Corporation Tax Reminder to client Instructions" at bounding box center [472, 84] width 432 height 20
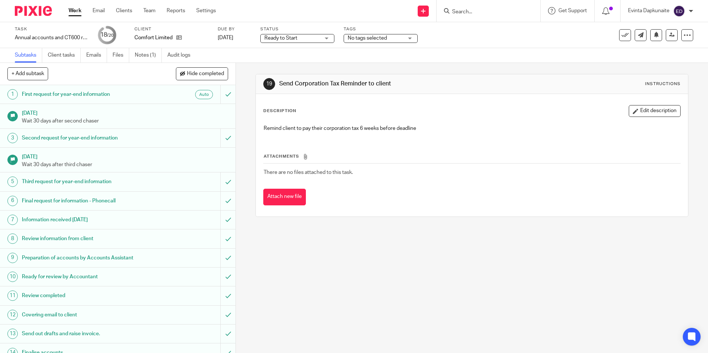
click at [324, 39] on div "Ready to Start Ready to Start" at bounding box center [297, 38] width 74 height 9
click at [449, 85] on h1 "Send Corporation Tax Reminder to client" at bounding box center [383, 84] width 208 height 8
click at [151, 10] on link "Team" at bounding box center [149, 10] width 12 height 7
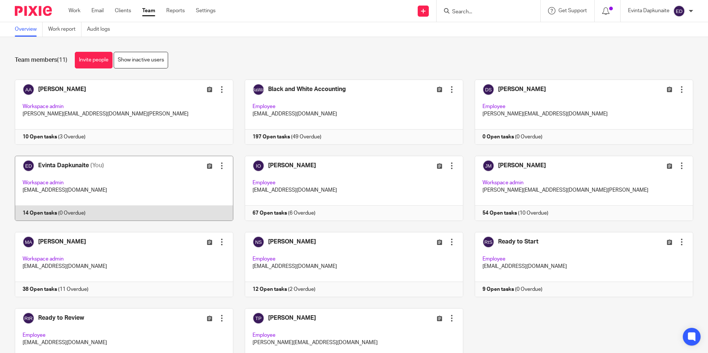
click at [109, 182] on link at bounding box center [118, 188] width 230 height 65
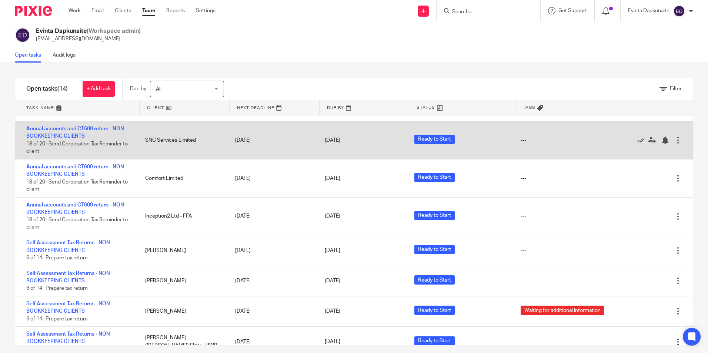
scroll to position [181, 0]
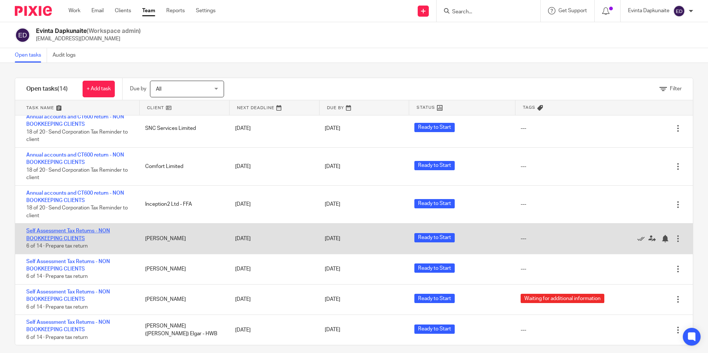
click at [75, 241] on link "Self Assessment Tax Returns - NON BOOKKEEPING CLIENTS" at bounding box center [68, 234] width 84 height 13
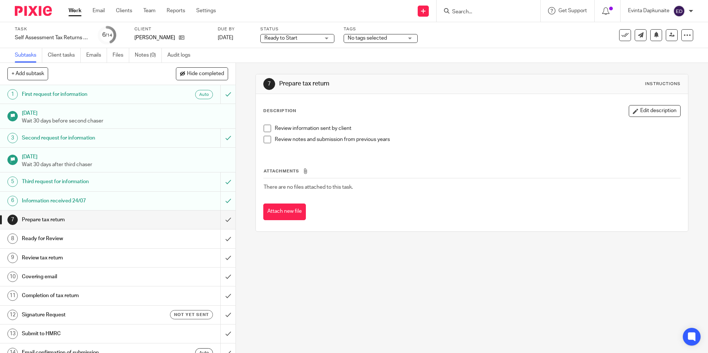
click at [397, 40] on span "No tags selected" at bounding box center [376, 38] width 56 height 8
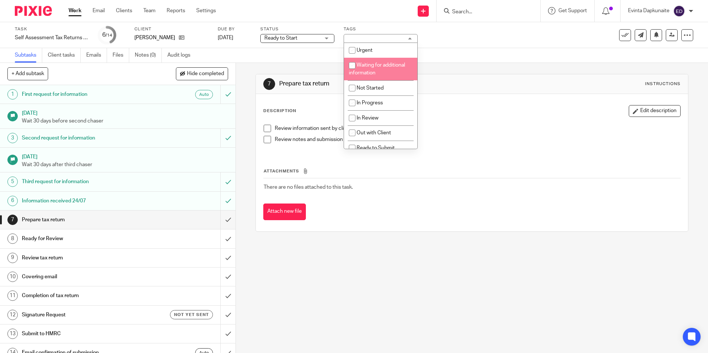
click at [398, 67] on span "Waiting for additional information" at bounding box center [377, 69] width 56 height 13
checkbox input "true"
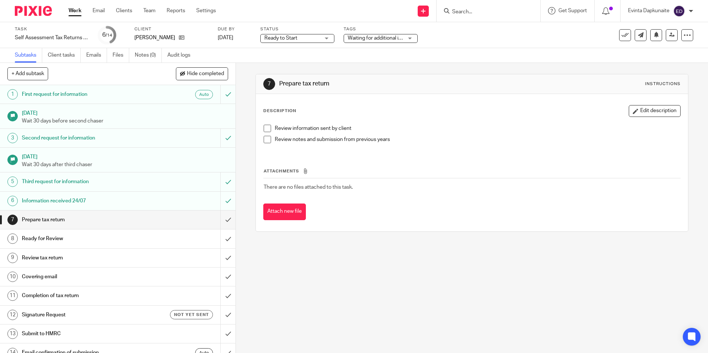
click at [476, 97] on div "Description Edit description Review information sent by client Review notes and…" at bounding box center [472, 162] width 432 height 137
click at [77, 14] on link "Work" at bounding box center [75, 10] width 13 height 7
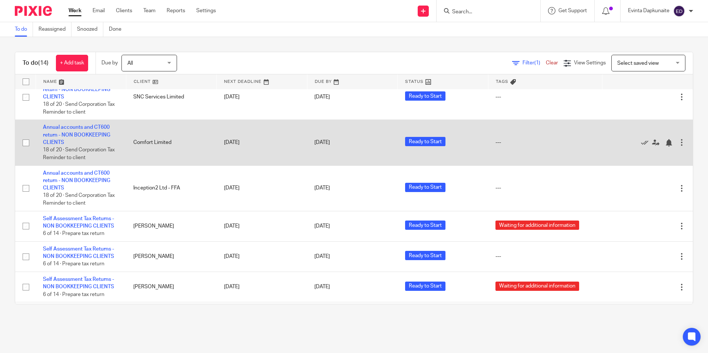
scroll to position [198, 0]
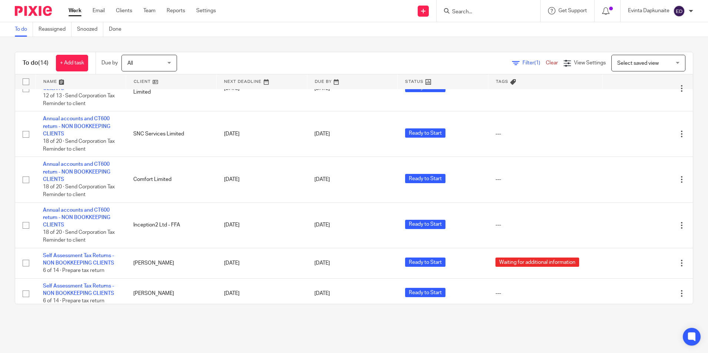
click at [523, 10] on form at bounding box center [490, 10] width 79 height 9
click at [499, 12] on input "Search" at bounding box center [484, 12] width 67 height 7
type input "sharon el"
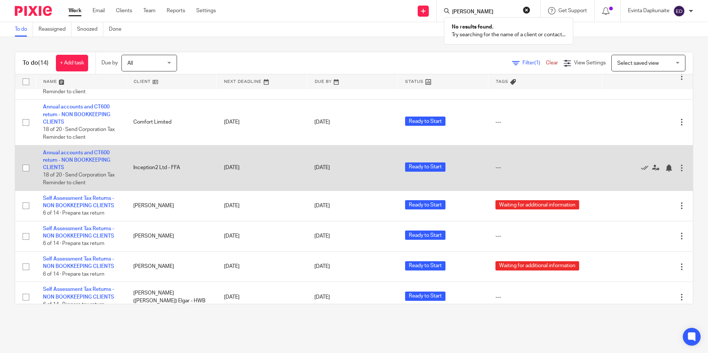
scroll to position [273, 0]
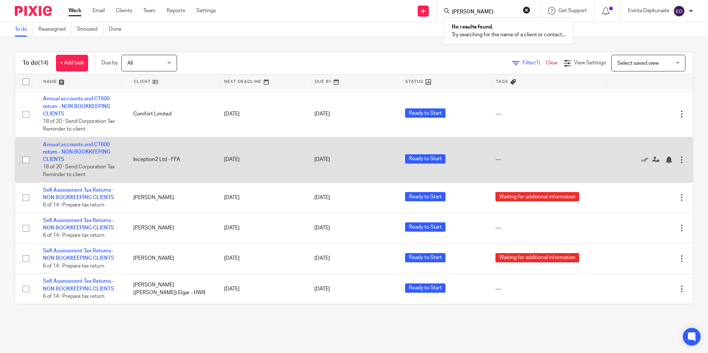
drag, startPoint x: 133, startPoint y: 157, endPoint x: 156, endPoint y: 159, distance: 22.6
click at [156, 159] on td "Inception2 Ltd - FFA" at bounding box center [171, 160] width 90 height 46
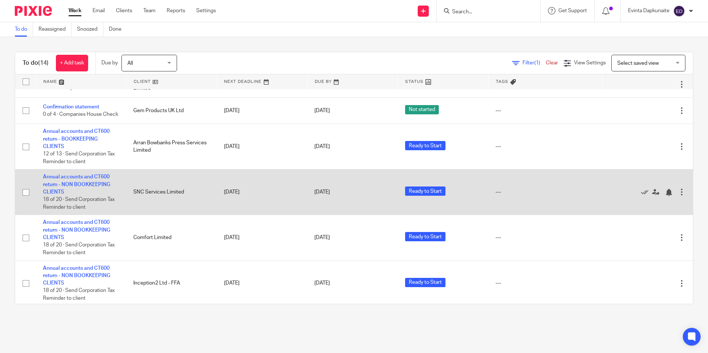
scroll to position [124, 0]
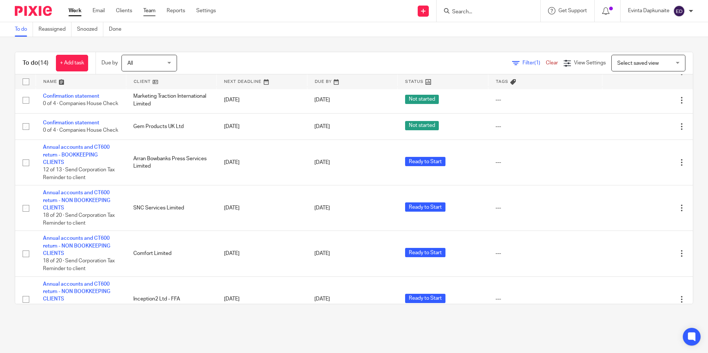
click at [149, 9] on link "Team" at bounding box center [149, 10] width 12 height 7
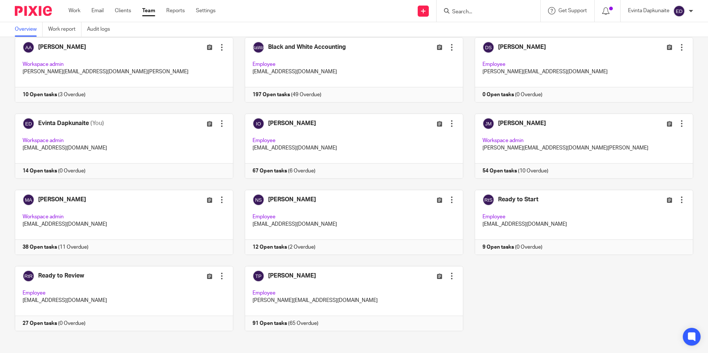
scroll to position [46, 0]
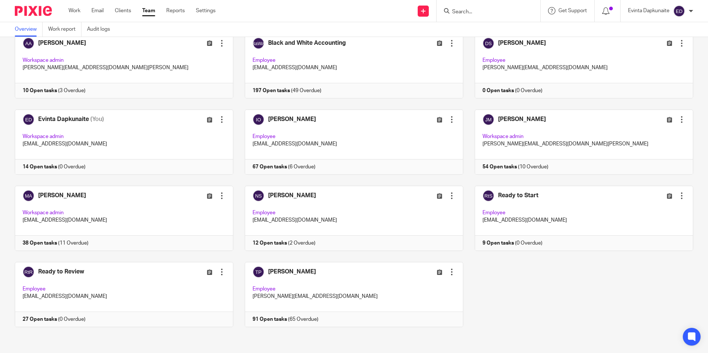
drag, startPoint x: 114, startPoint y: 252, endPoint x: 108, endPoint y: 256, distance: 7.5
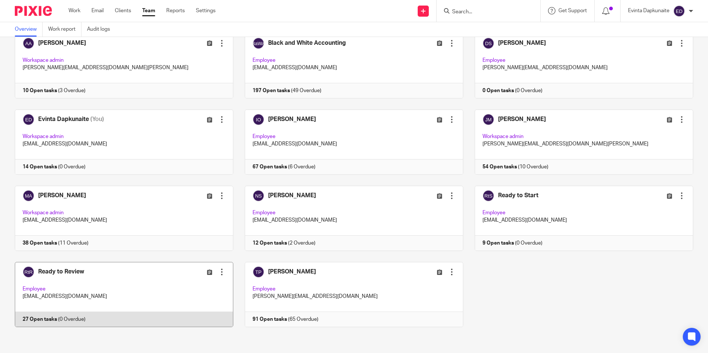
drag, startPoint x: 108, startPoint y: 256, endPoint x: 60, endPoint y: 290, distance: 59.2
click at [60, 290] on link at bounding box center [118, 294] width 230 height 65
click at [87, 283] on link at bounding box center [118, 294] width 230 height 65
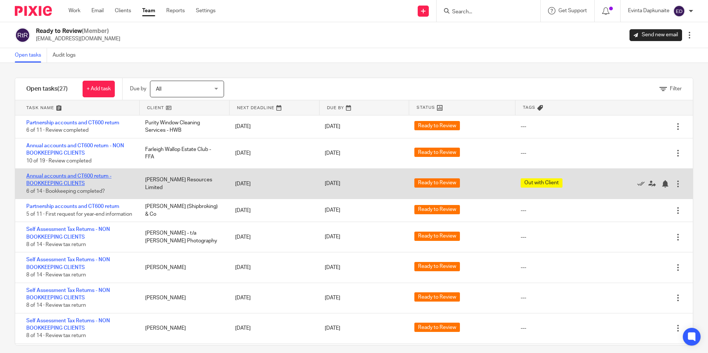
click at [88, 174] on link "Annual accounts and CT600 return - BOOKKEEPING CLIENTS" at bounding box center [68, 180] width 85 height 13
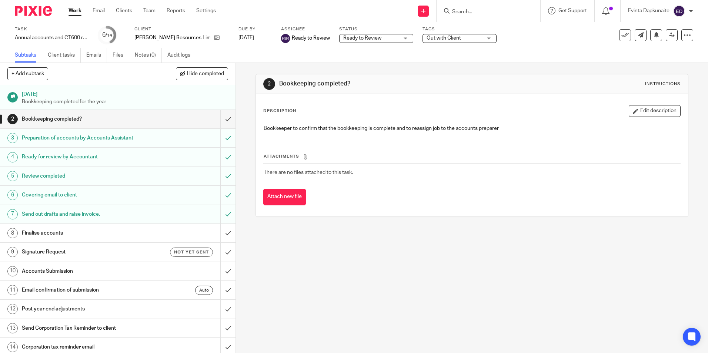
click at [423, 29] on label "Tags" at bounding box center [460, 29] width 74 height 6
click at [427, 39] on span "Out with Client" at bounding box center [444, 38] width 34 height 5
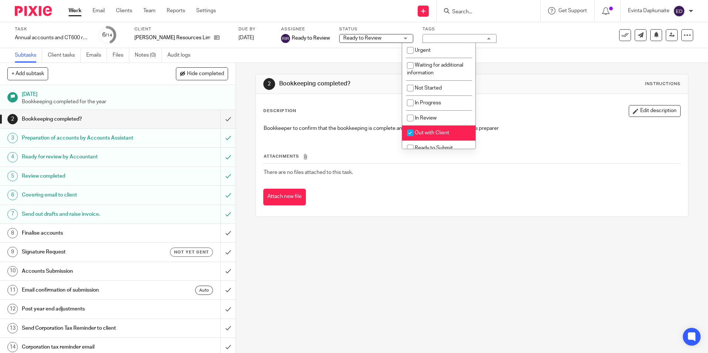
click at [434, 133] on span "Out with Client" at bounding box center [432, 132] width 34 height 5
checkbox input "false"
click at [151, 10] on link "Team" at bounding box center [149, 10] width 12 height 7
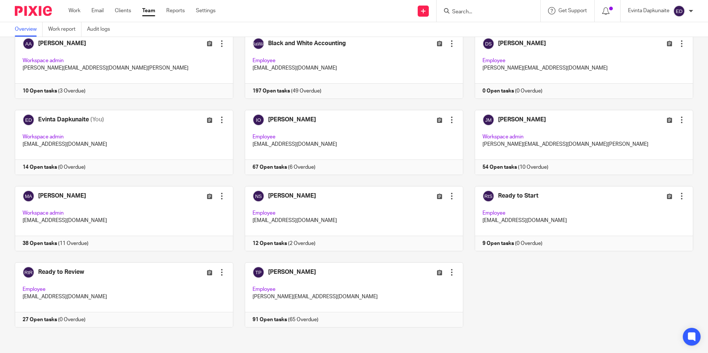
scroll to position [46, 0]
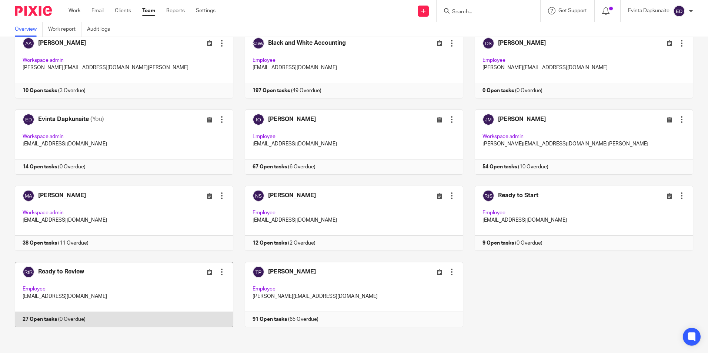
click at [79, 295] on link at bounding box center [118, 294] width 230 height 65
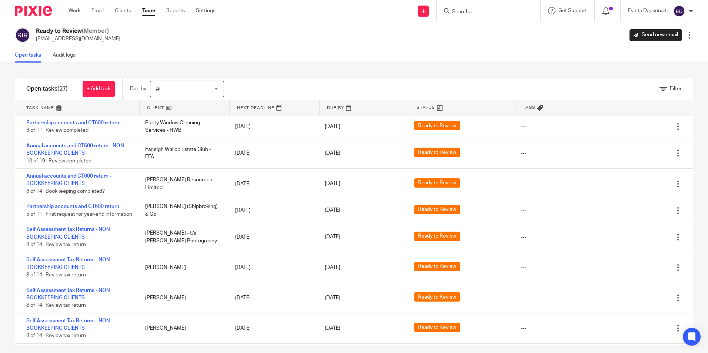
click at [151, 11] on link "Team" at bounding box center [148, 10] width 13 height 7
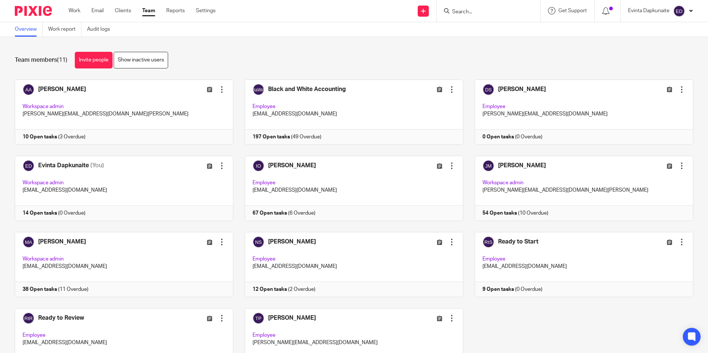
click at [458, 12] on input "Search" at bounding box center [484, 12] width 67 height 7
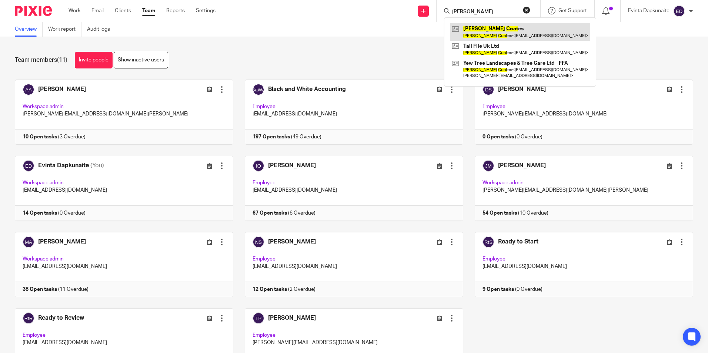
type input "john coat"
click at [477, 28] on link at bounding box center [520, 31] width 140 height 17
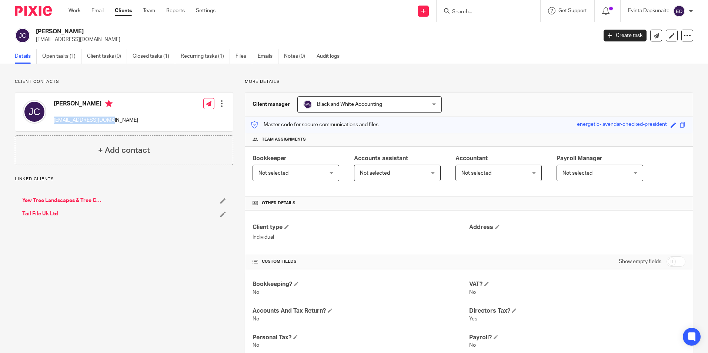
drag, startPoint x: 58, startPoint y: 121, endPoint x: 113, endPoint y: 122, distance: 54.8
click at [113, 122] on div "John Coates jphgardens@gmail.com Edit contact Create client from contact Export…" at bounding box center [124, 112] width 218 height 39
drag, startPoint x: 113, startPoint y: 122, endPoint x: 141, endPoint y: 118, distance: 28.9
click at [146, 115] on div "John Coates jphgardens@gmail.com Edit contact Create client from contact Export…" at bounding box center [124, 112] width 218 height 39
click at [466, 11] on input "Search" at bounding box center [484, 12] width 67 height 7
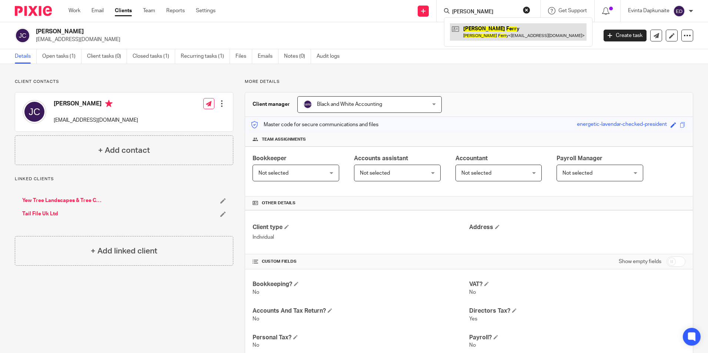
type input "joan ferr"
click at [471, 27] on link at bounding box center [518, 31] width 137 height 17
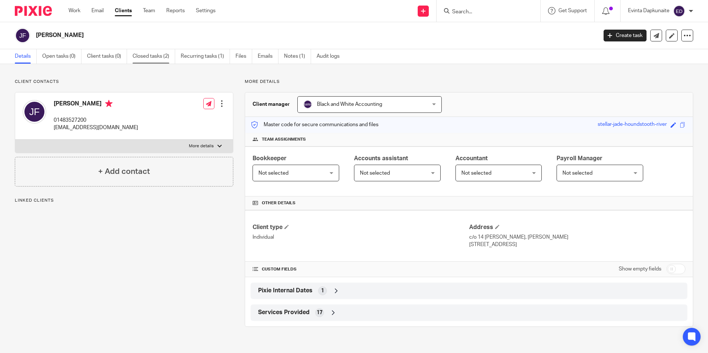
click at [163, 56] on link "Closed tasks (2)" at bounding box center [154, 56] width 43 height 14
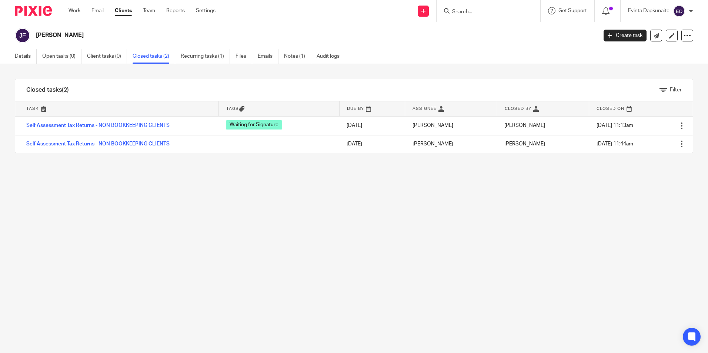
click at [490, 14] on input "Search" at bounding box center [484, 12] width 67 height 7
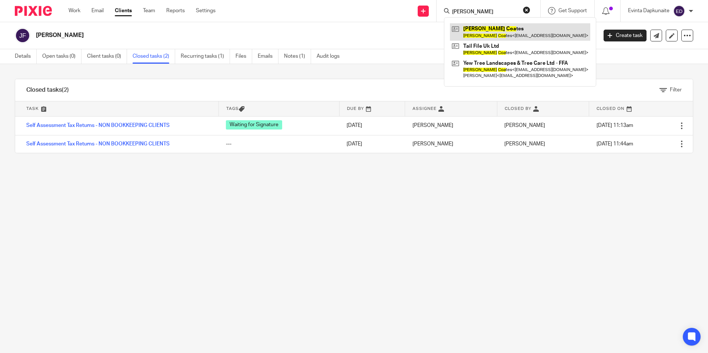
type input "[PERSON_NAME]"
click at [477, 27] on link at bounding box center [520, 31] width 140 height 17
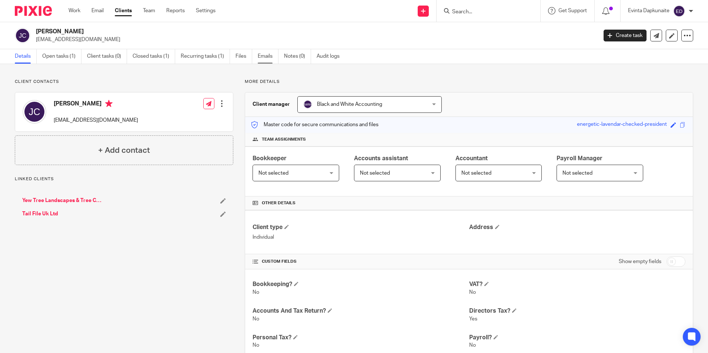
click at [266, 54] on link "Emails" at bounding box center [268, 56] width 21 height 14
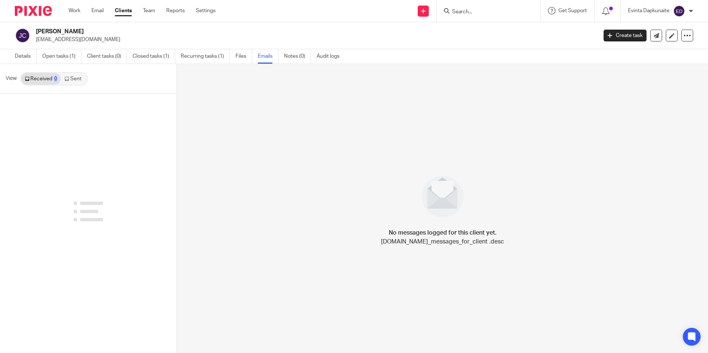
click at [77, 80] on link "Sent" at bounding box center [74, 79] width 26 height 12
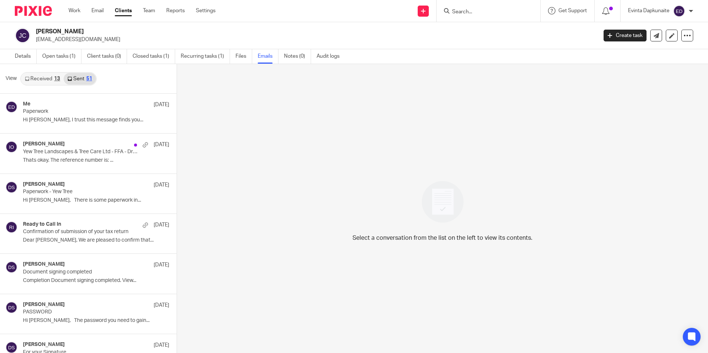
click at [268, 164] on div "Select a conversation from the list on the left to view its contents." at bounding box center [442, 209] width 531 height 290
click at [471, 12] on input "Search" at bounding box center [484, 12] width 67 height 7
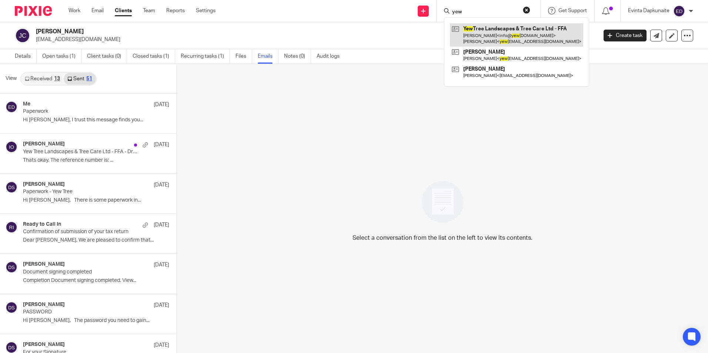
type input "yew"
click at [491, 26] on link at bounding box center [516, 34] width 133 height 23
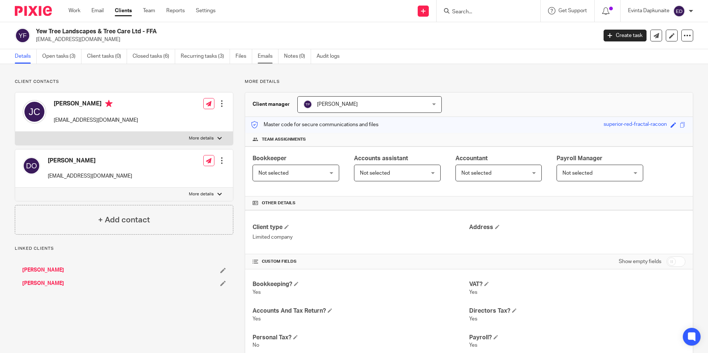
click at [269, 57] on link "Emails" at bounding box center [268, 56] width 21 height 14
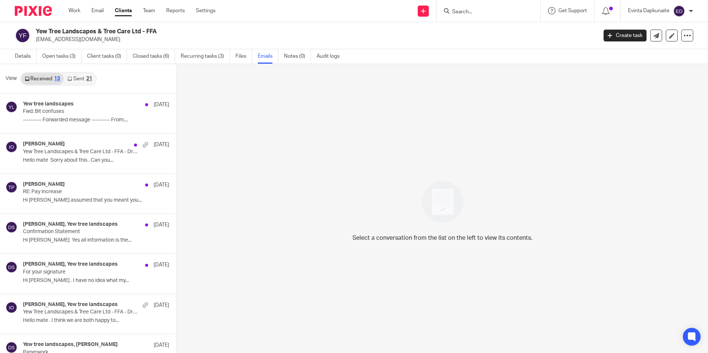
click at [74, 77] on link "Sent 21" at bounding box center [80, 79] width 32 height 12
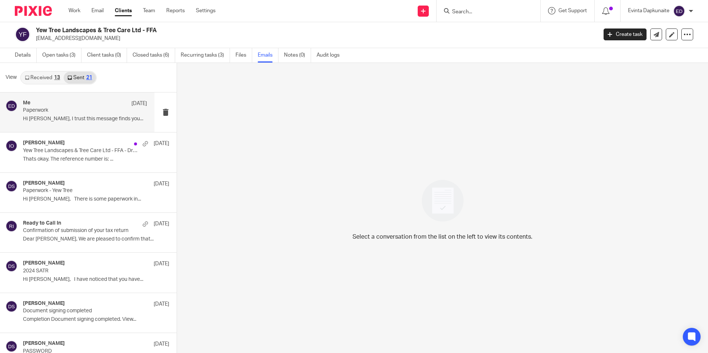
click at [87, 121] on p "Hi John, I trust this message finds you..." at bounding box center [85, 119] width 124 height 6
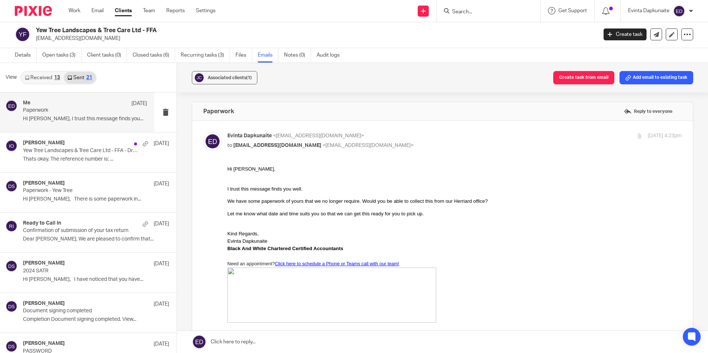
scroll to position [0, 0]
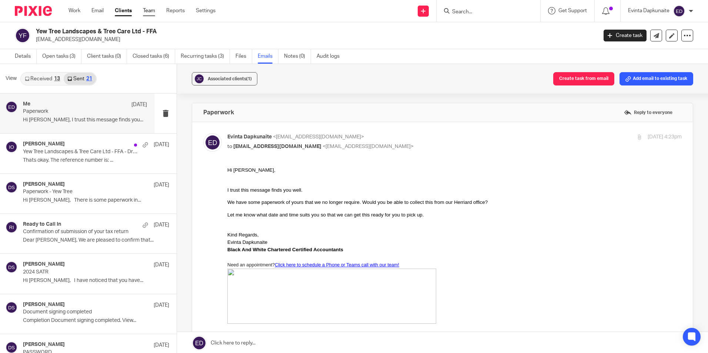
click at [150, 10] on link "Team" at bounding box center [149, 10] width 12 height 7
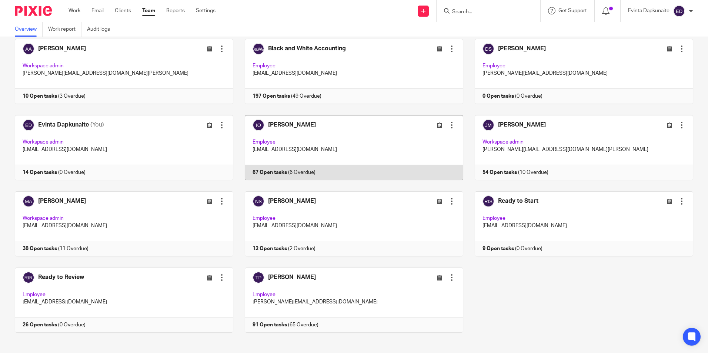
scroll to position [46, 0]
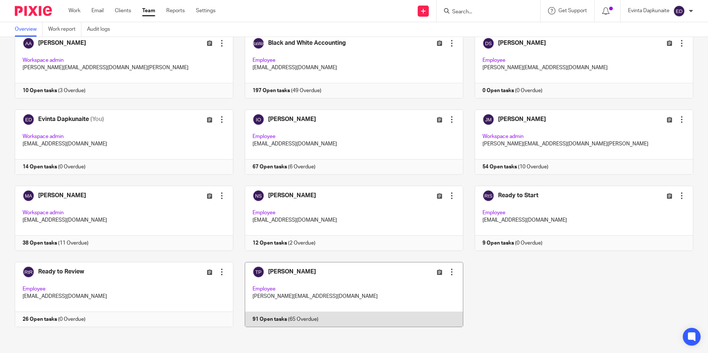
click at [363, 293] on link at bounding box center [348, 294] width 230 height 65
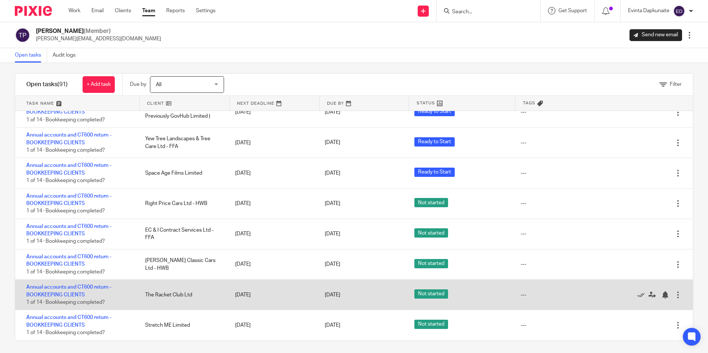
scroll to position [7, 0]
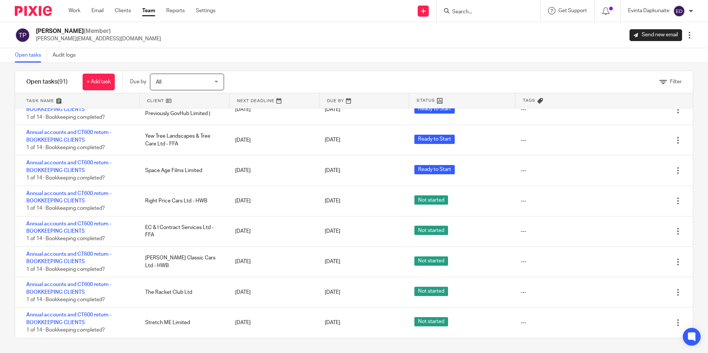
click at [149, 9] on link "Team" at bounding box center [148, 10] width 13 height 7
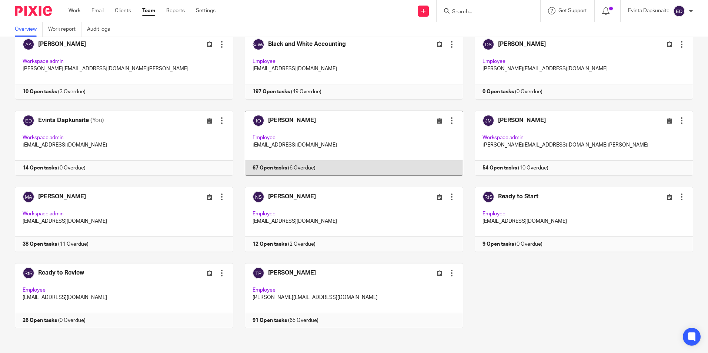
scroll to position [46, 0]
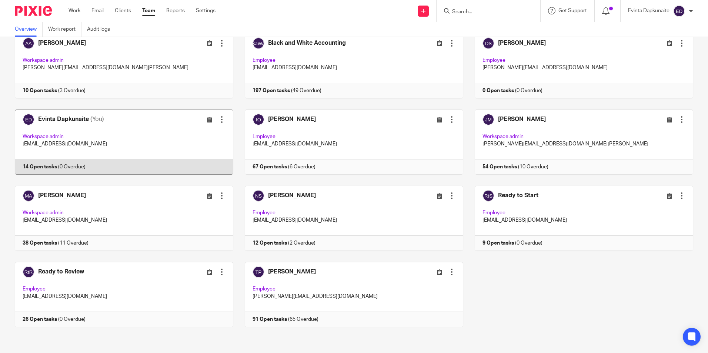
click at [120, 153] on link at bounding box center [118, 142] width 230 height 65
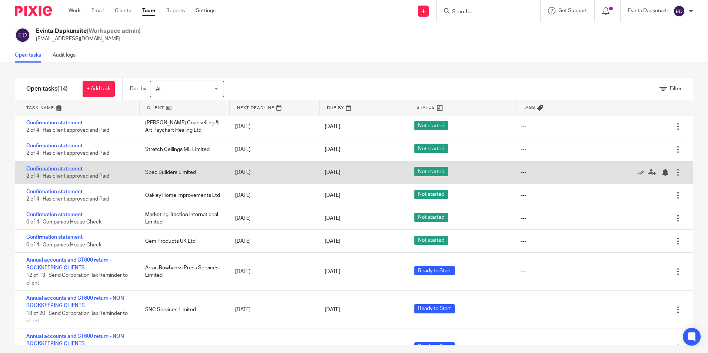
click at [53, 166] on link "Confirmation statement" at bounding box center [54, 168] width 56 height 5
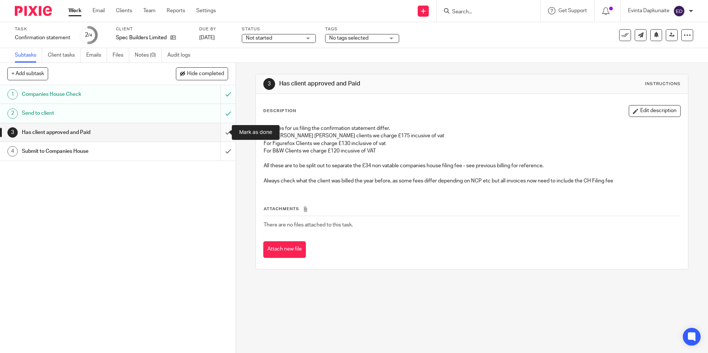
click at [223, 130] on input "submit" at bounding box center [118, 132] width 236 height 19
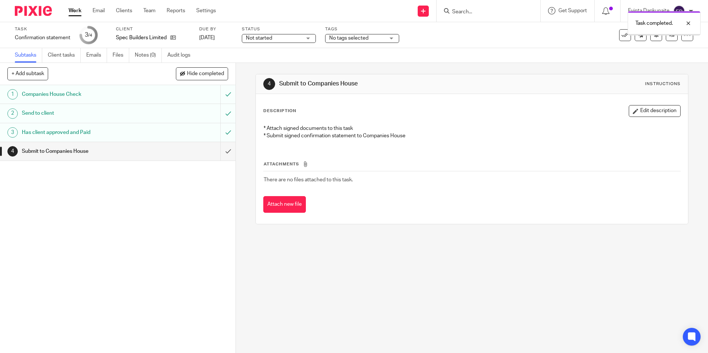
click at [223, 155] on input "submit" at bounding box center [118, 151] width 236 height 19
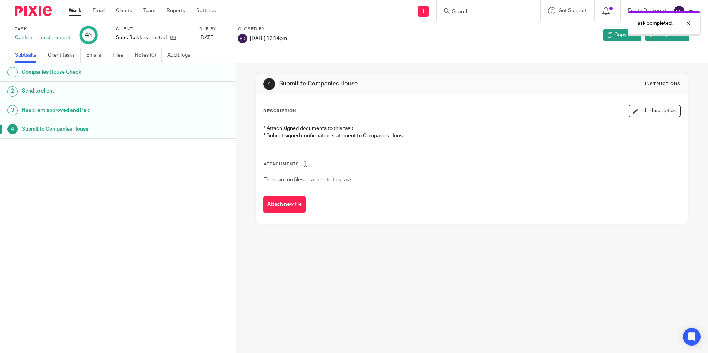
click at [150, 14] on link "Team" at bounding box center [149, 10] width 12 height 7
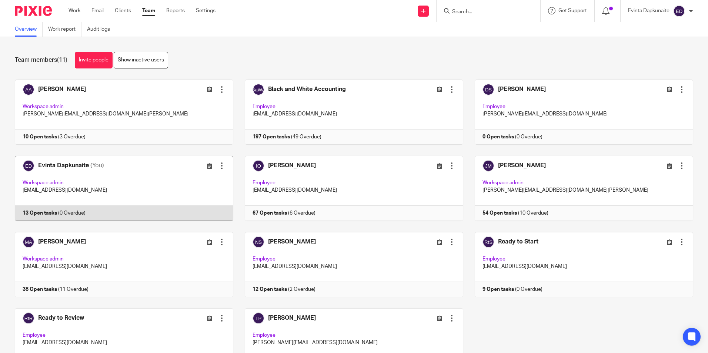
click at [91, 202] on link at bounding box center [118, 188] width 230 height 65
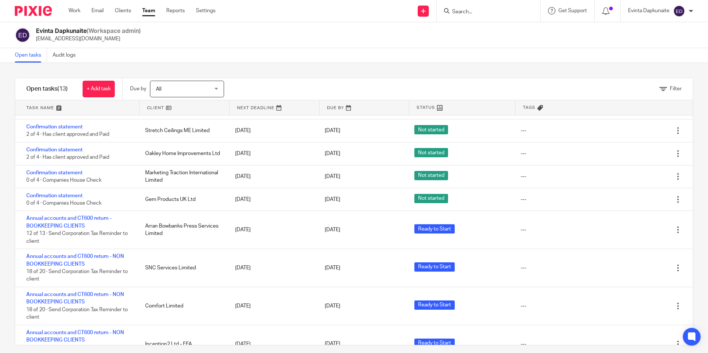
scroll to position [37, 0]
